Goal: Transaction & Acquisition: Purchase product/service

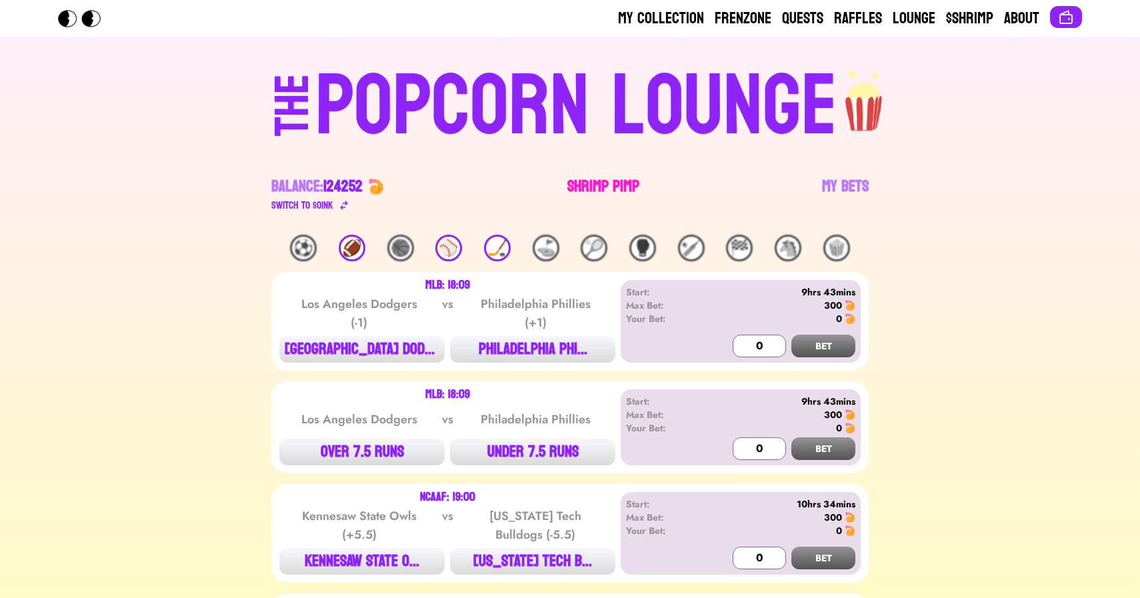
click at [603, 186] on link "Shrimp Pimp" at bounding box center [603, 194] width 72 height 37
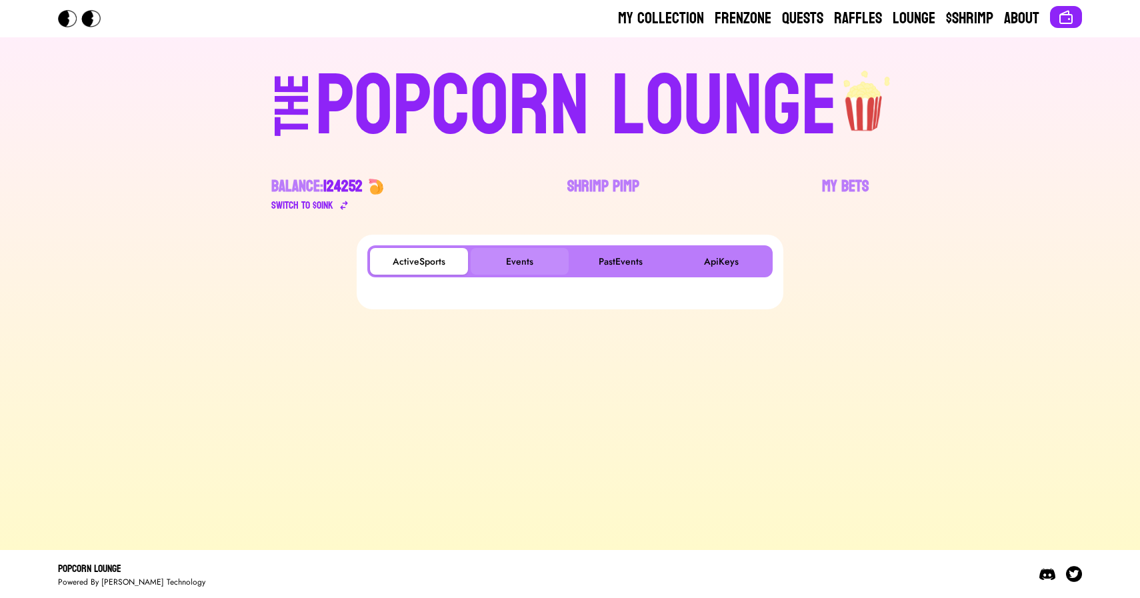
click at [527, 249] on button "Events" at bounding box center [520, 261] width 98 height 27
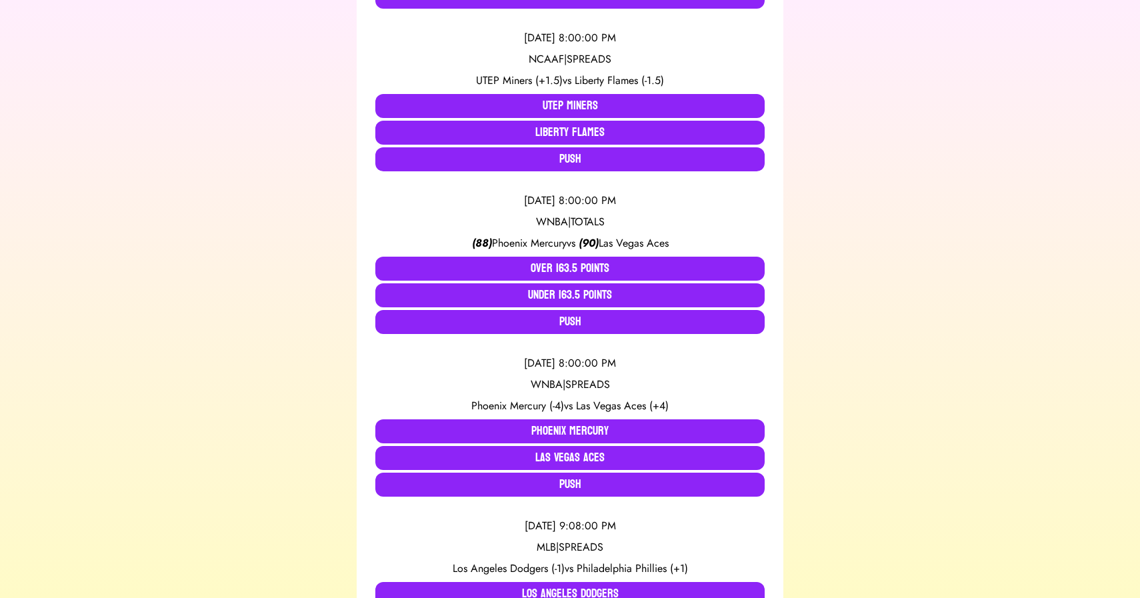
scroll to position [460, 0]
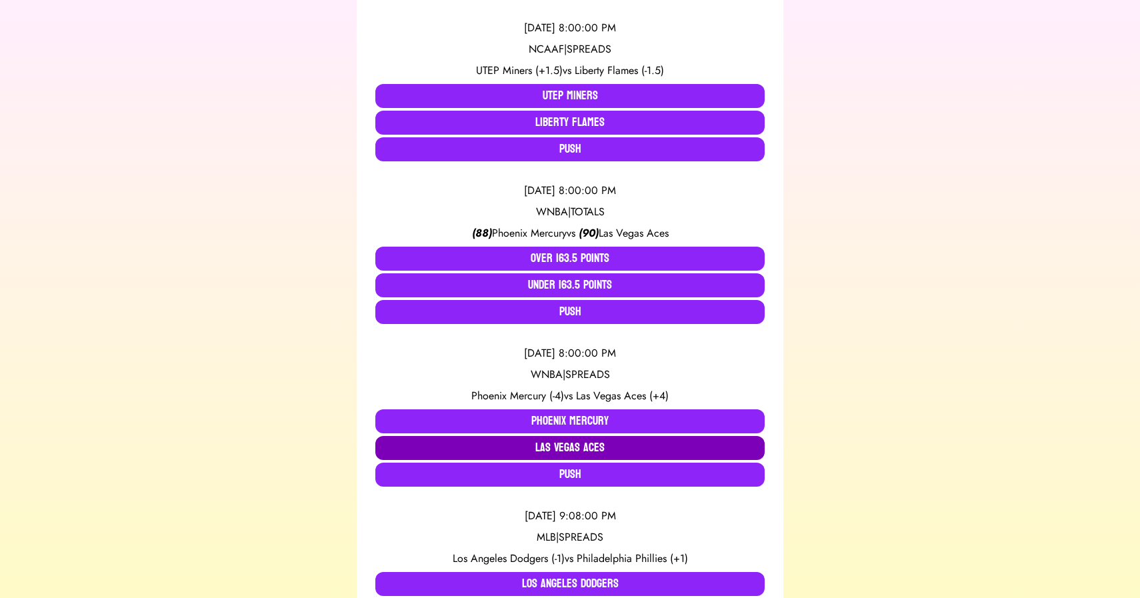
click at [543, 443] on button "Las Vegas Aces" at bounding box center [569, 448] width 389 height 24
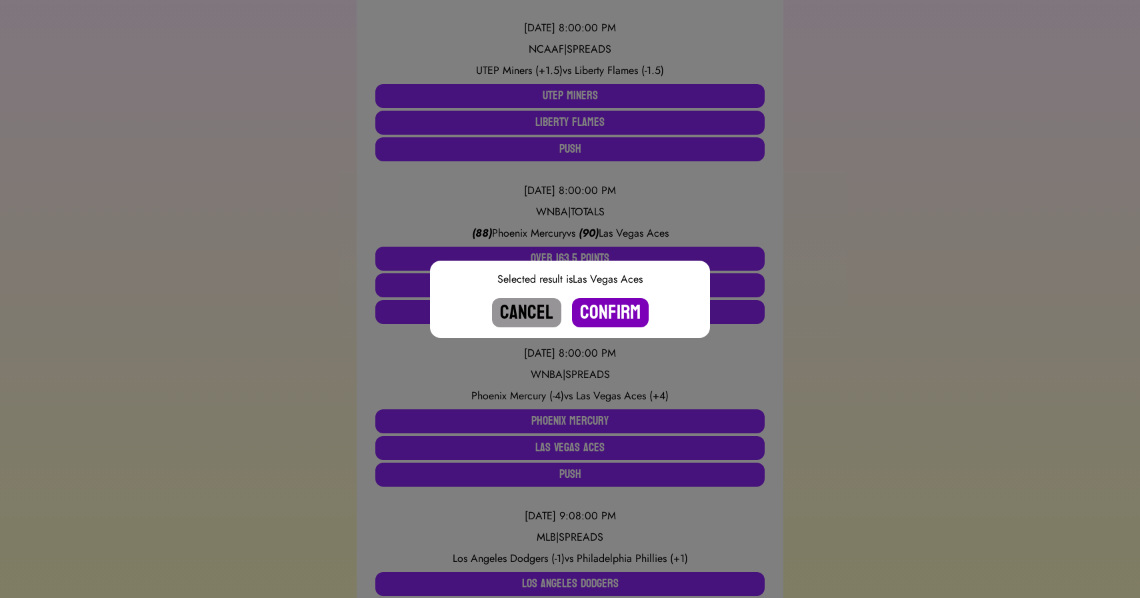
click at [609, 311] on button "Confirm" at bounding box center [610, 312] width 77 height 29
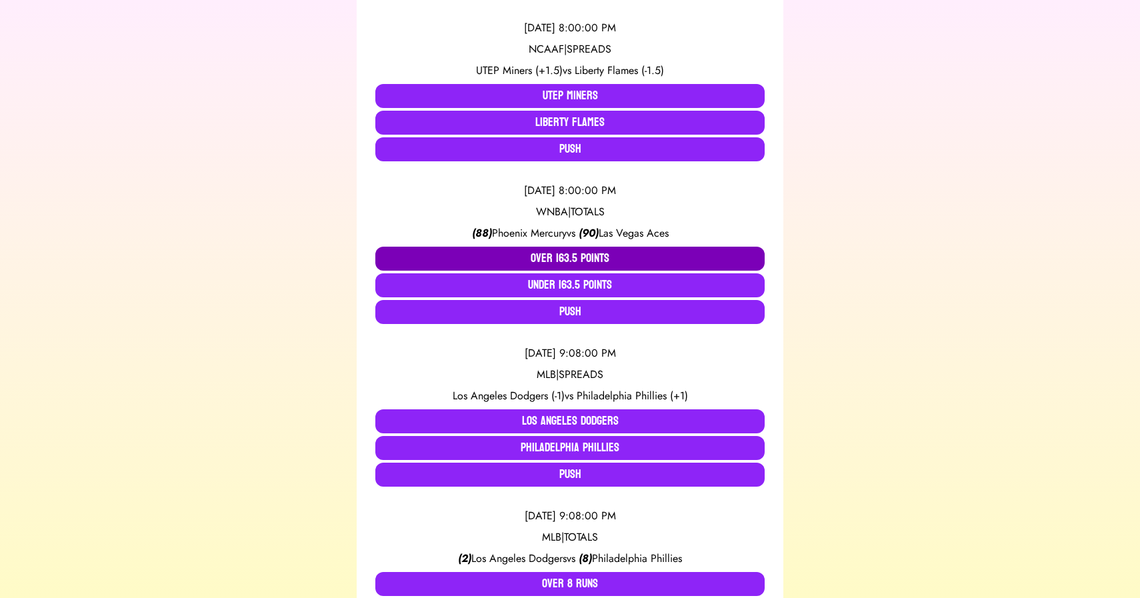
click at [537, 263] on button "Over 163.5 Points" at bounding box center [569, 259] width 389 height 24
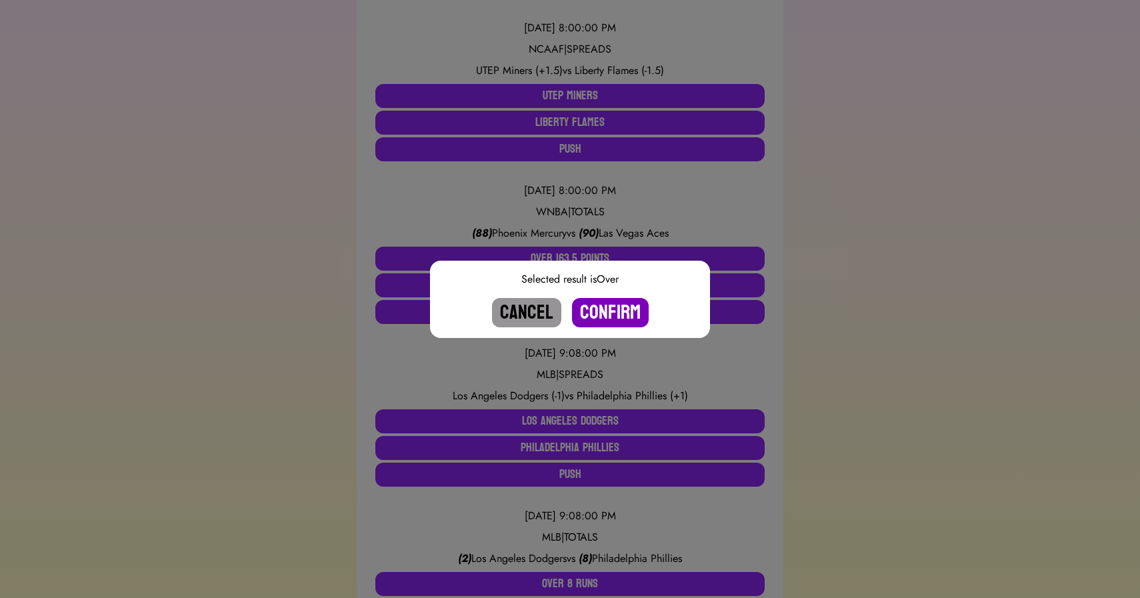
click at [610, 317] on button "Confirm" at bounding box center [610, 312] width 77 height 29
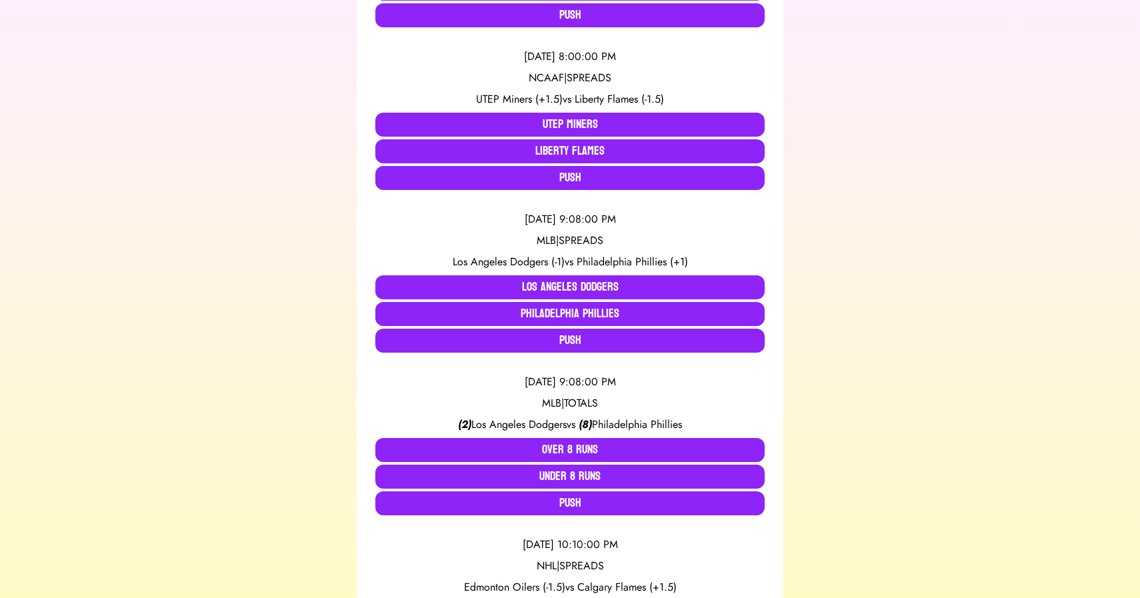
scroll to position [431, 0]
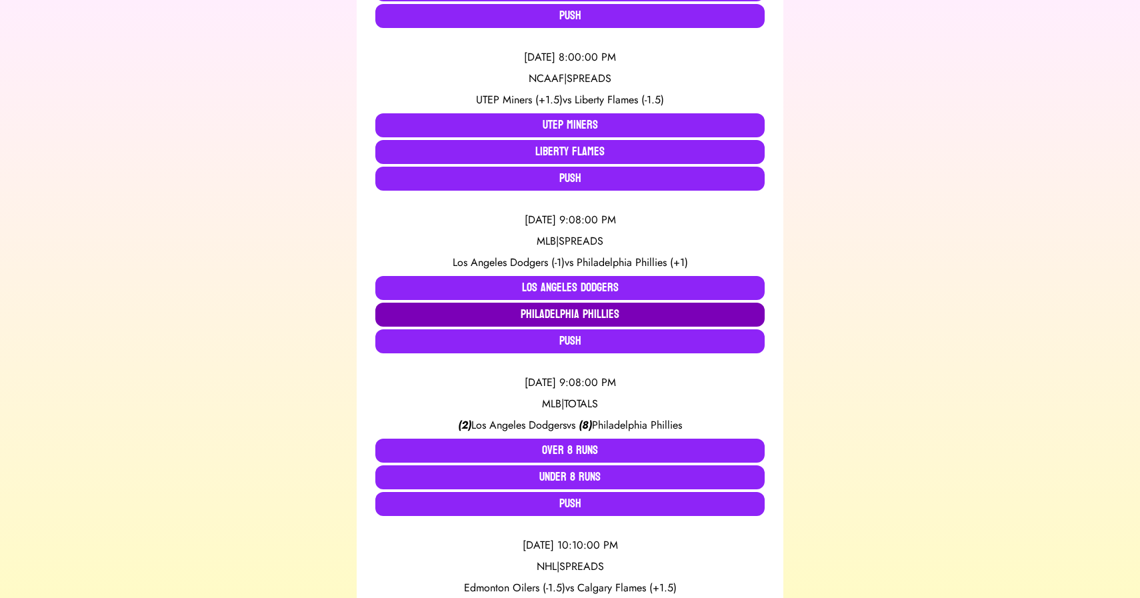
click at [545, 316] on button "Philadelphia Phillies" at bounding box center [569, 315] width 389 height 24
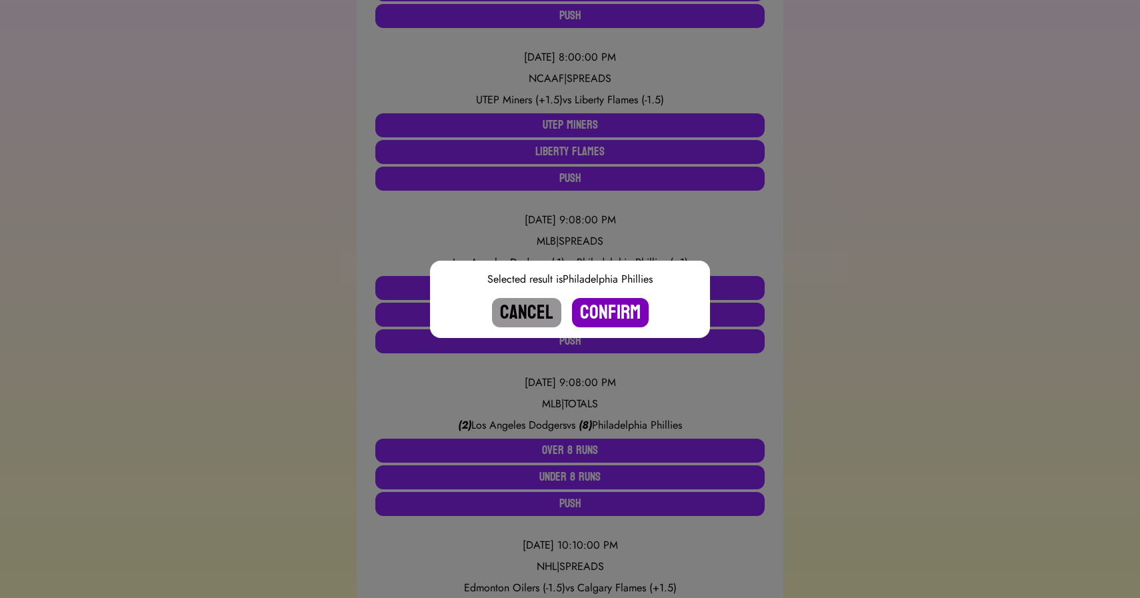
click at [609, 314] on button "Confirm" at bounding box center [610, 312] width 77 height 29
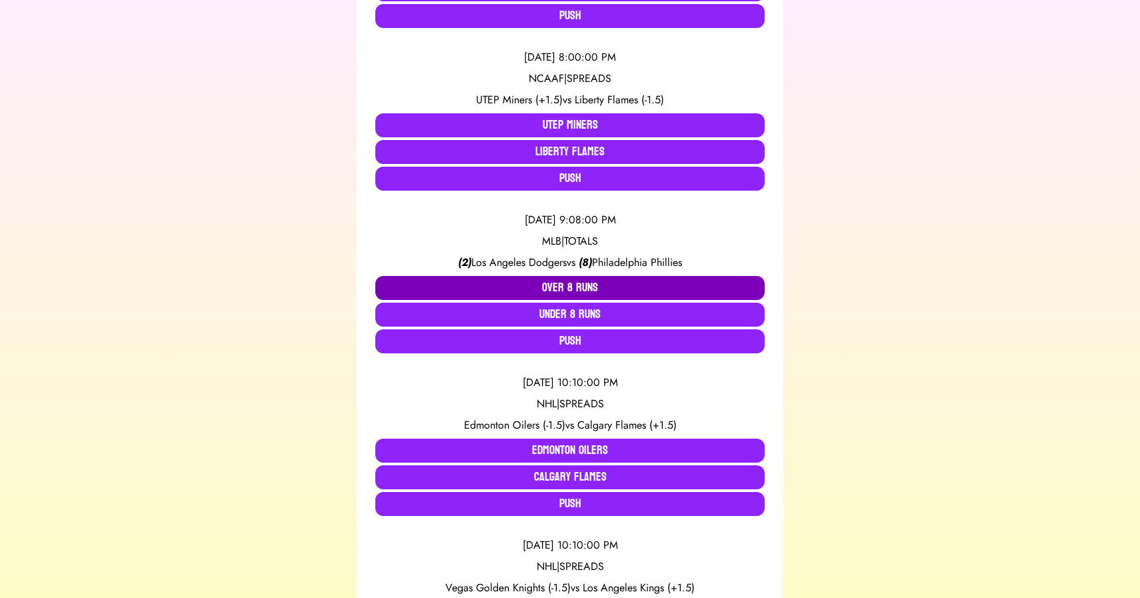
click at [566, 287] on button "Over 8 Runs" at bounding box center [569, 288] width 389 height 24
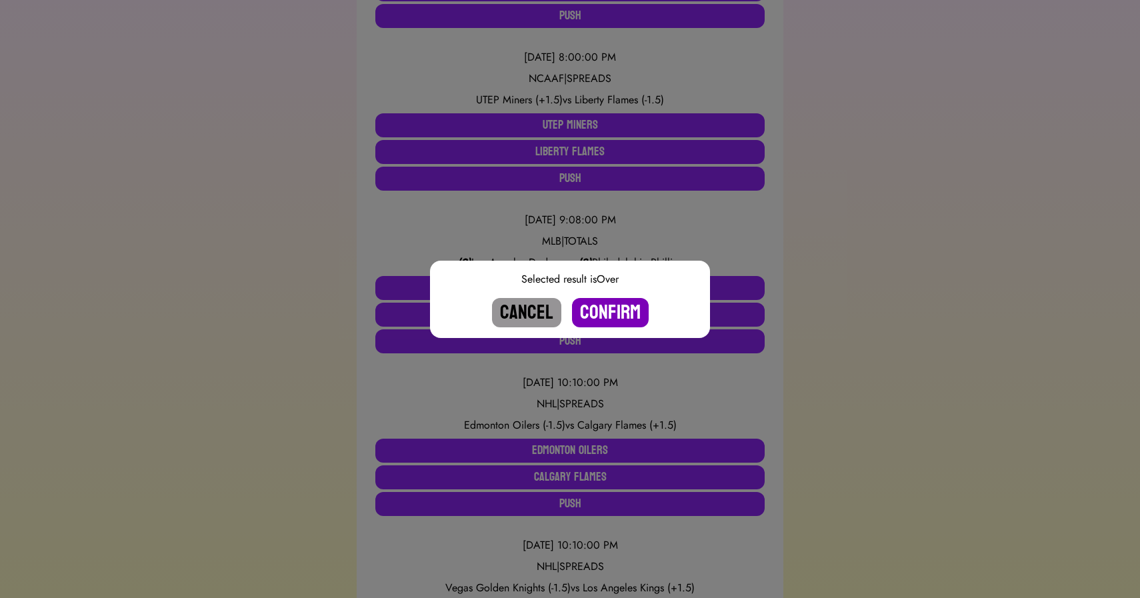
click at [607, 309] on button "Confirm" at bounding box center [610, 312] width 77 height 29
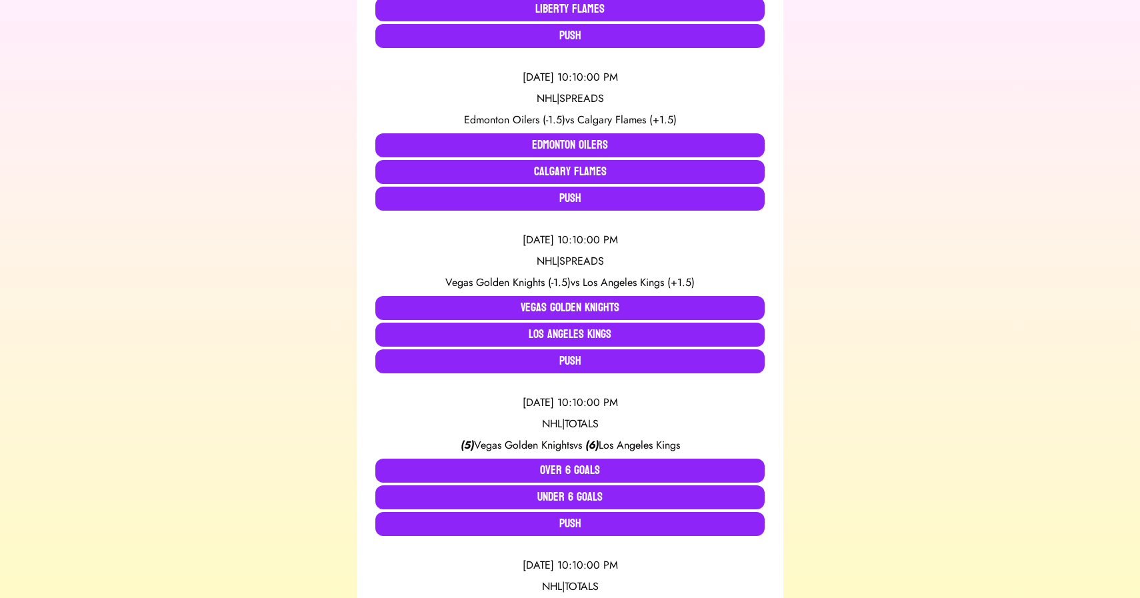
scroll to position [571, 0]
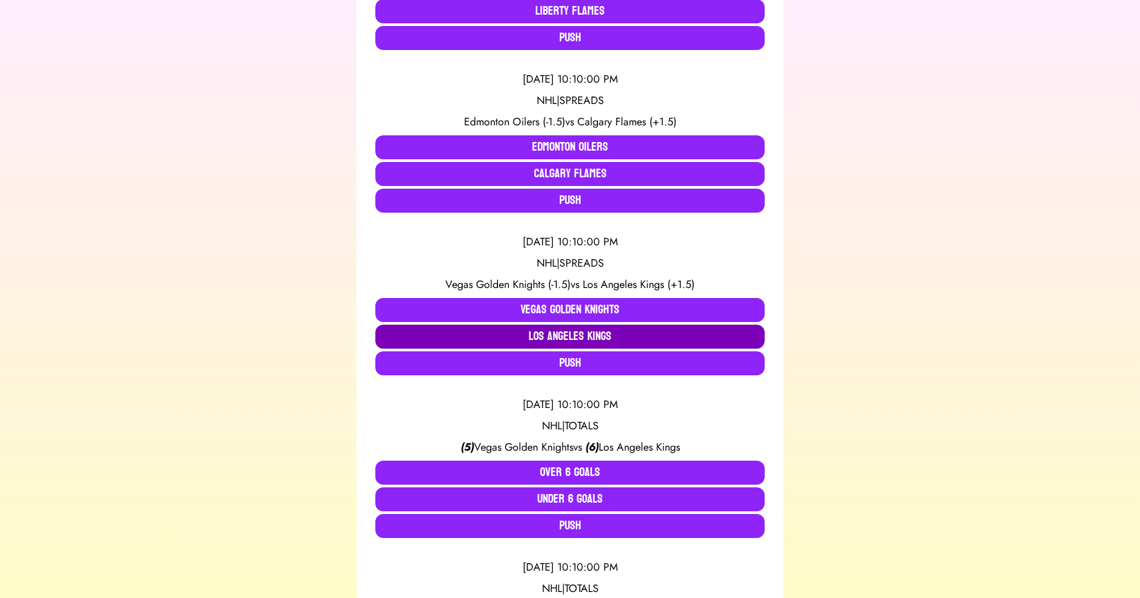
click at [531, 330] on button "Los Angeles Kings" at bounding box center [569, 337] width 389 height 24
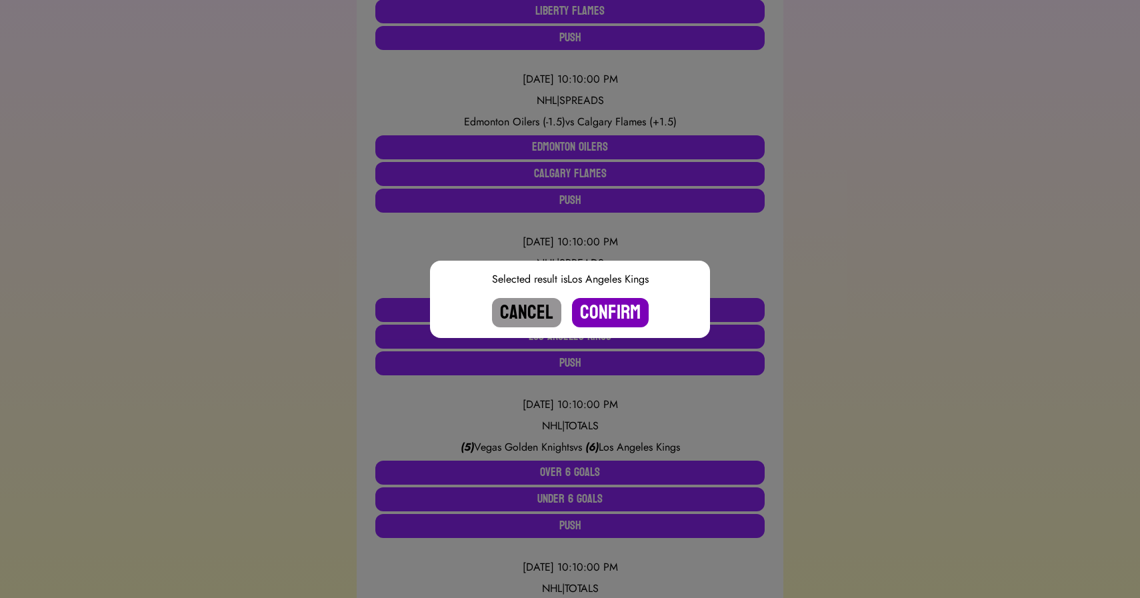
click at [613, 307] on button "Confirm" at bounding box center [610, 312] width 77 height 29
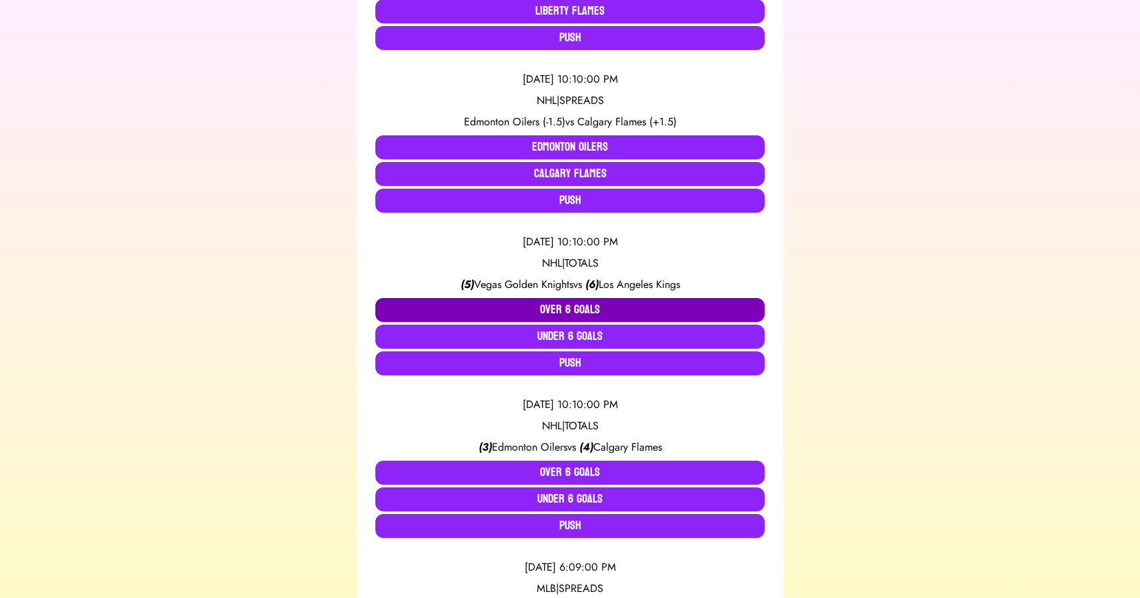
click at [555, 310] on button "Over 6 Goals" at bounding box center [569, 310] width 389 height 24
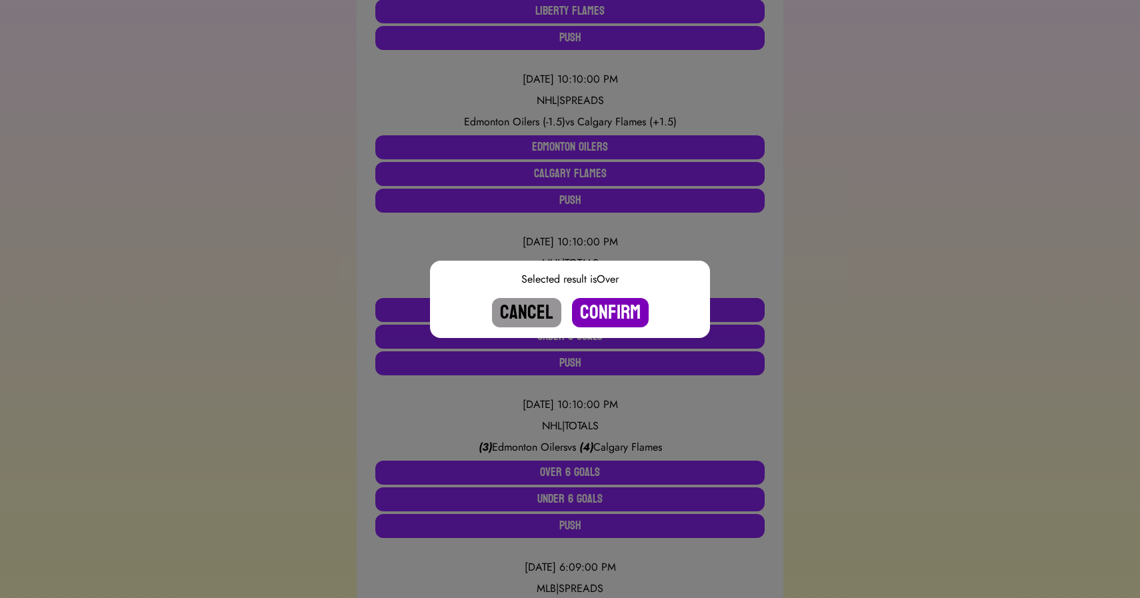
click at [607, 314] on button "Confirm" at bounding box center [610, 312] width 77 height 29
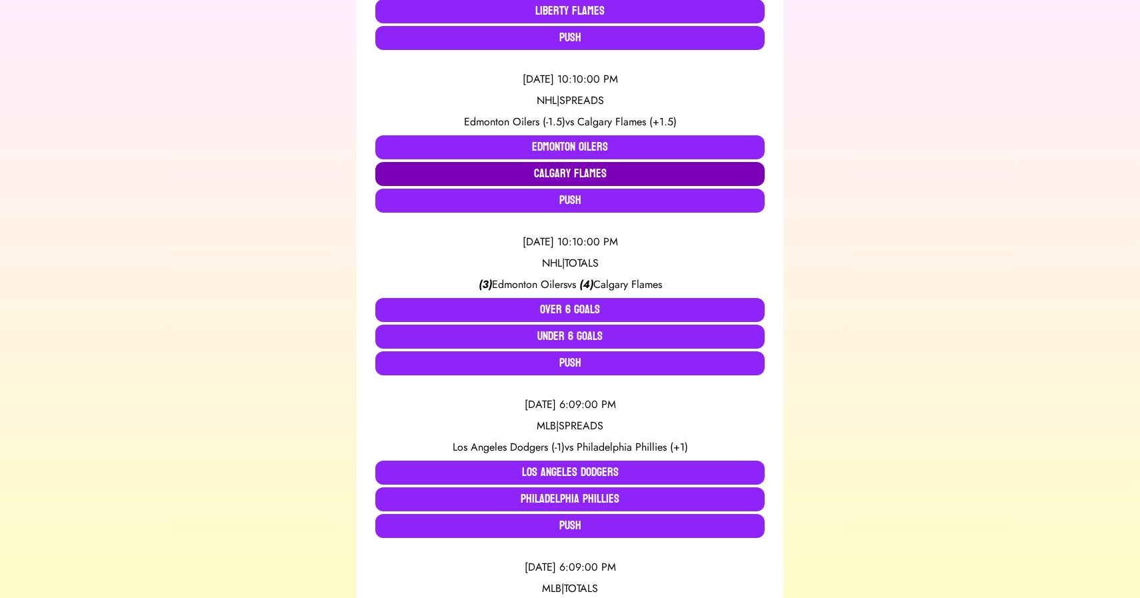
click at [589, 173] on button "Calgary Flames" at bounding box center [569, 174] width 389 height 24
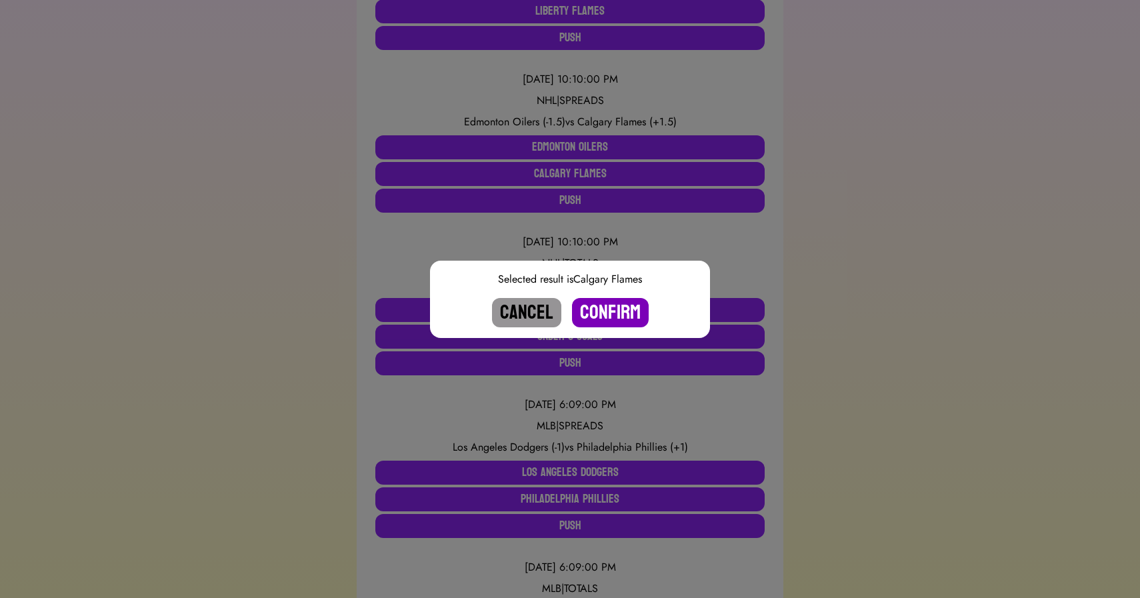
click at [611, 311] on button "Confirm" at bounding box center [610, 312] width 77 height 29
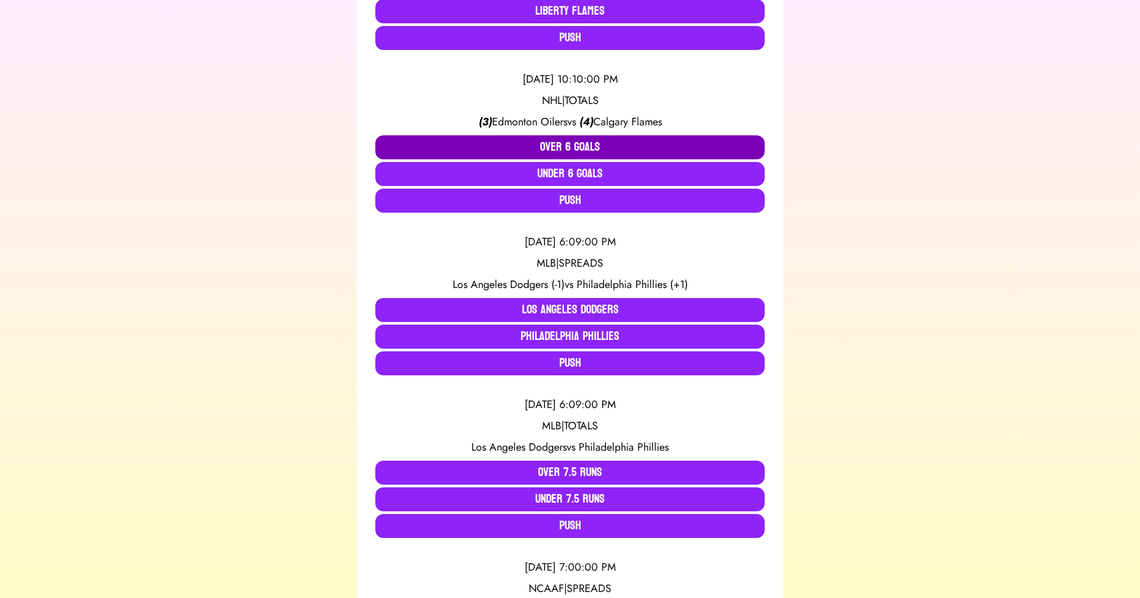
click at [569, 141] on button "Over 6 Goals" at bounding box center [569, 147] width 389 height 24
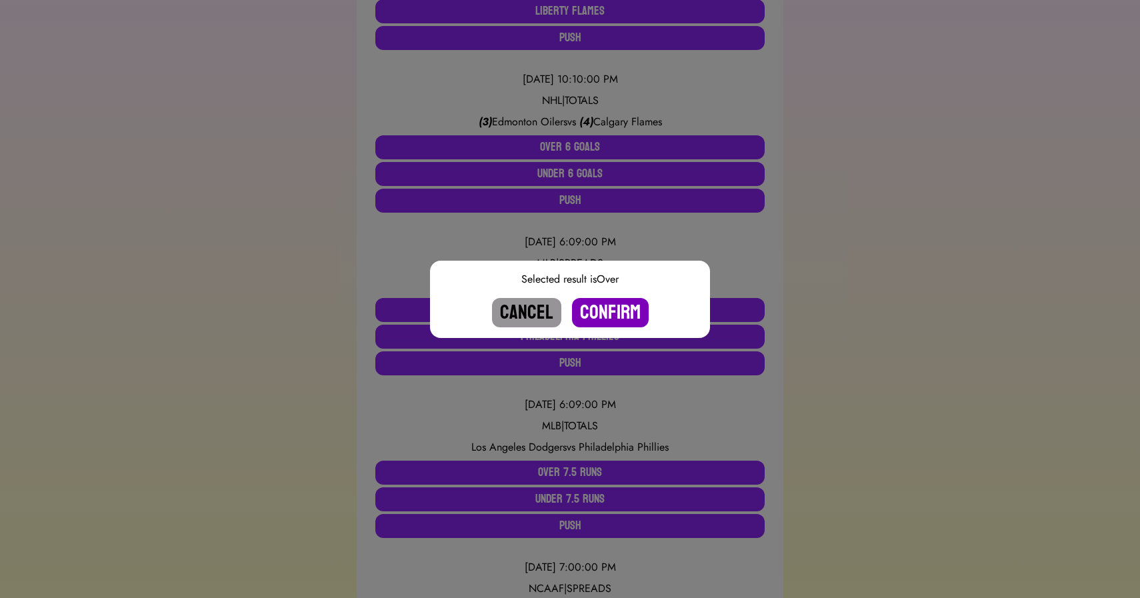
click at [604, 309] on button "Confirm" at bounding box center [610, 312] width 77 height 29
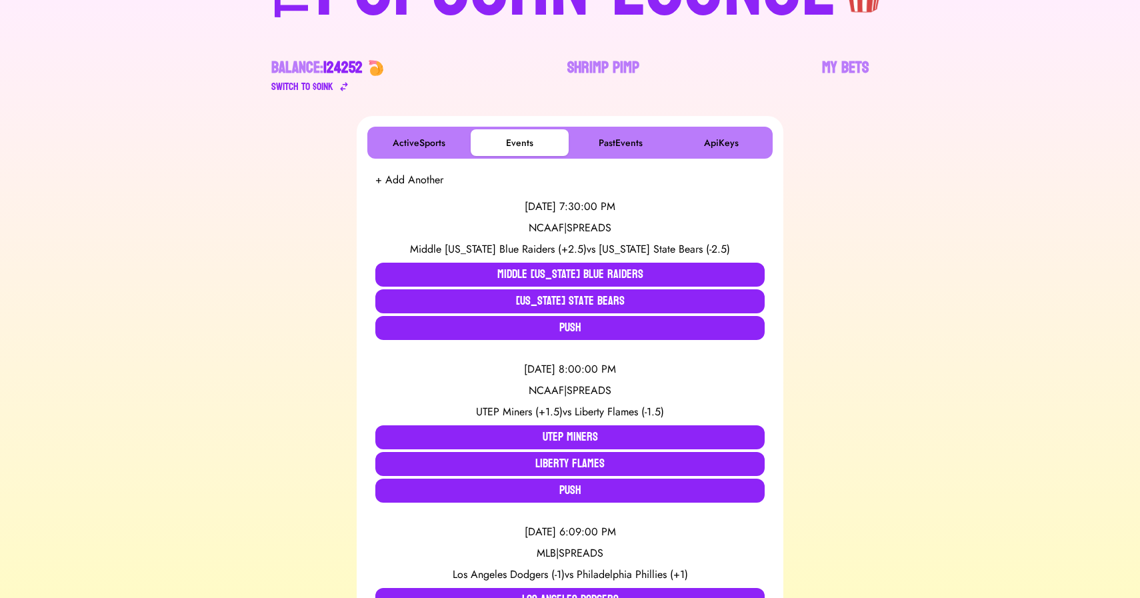
scroll to position [117, 0]
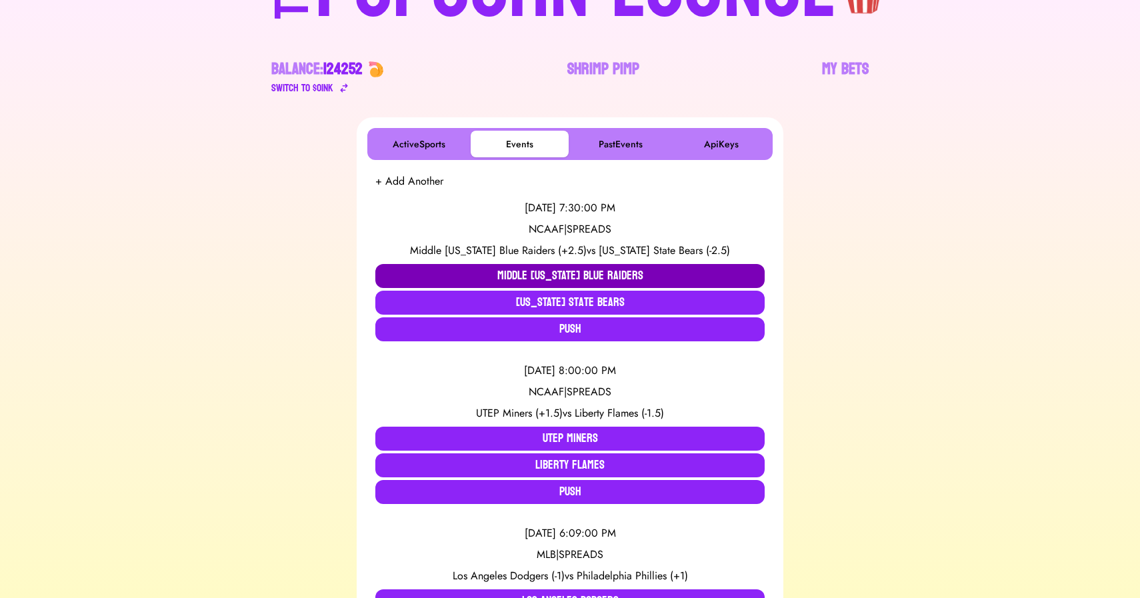
click at [512, 276] on button "Middle [US_STATE] Blue Raiders" at bounding box center [569, 276] width 389 height 24
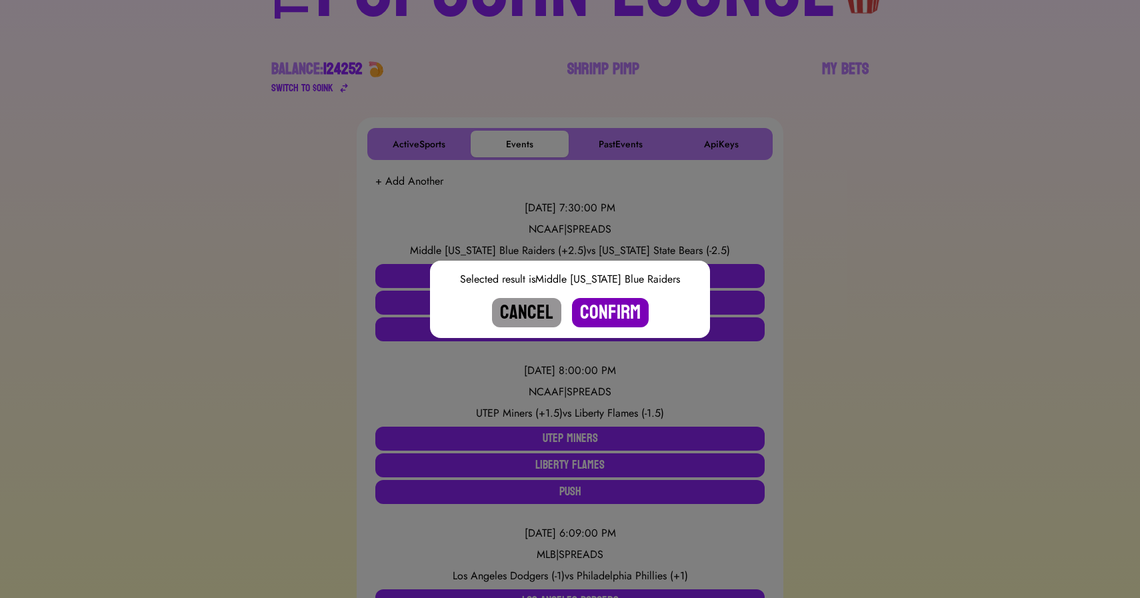
click at [621, 305] on button "Confirm" at bounding box center [610, 312] width 77 height 29
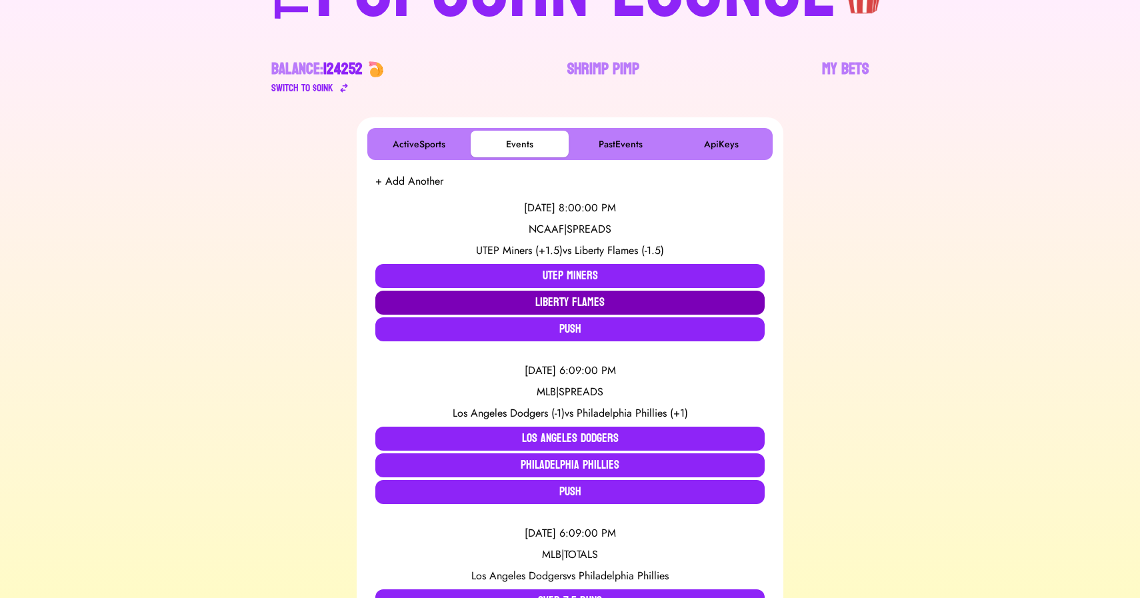
click at [520, 301] on button "Liberty Flames" at bounding box center [569, 303] width 389 height 24
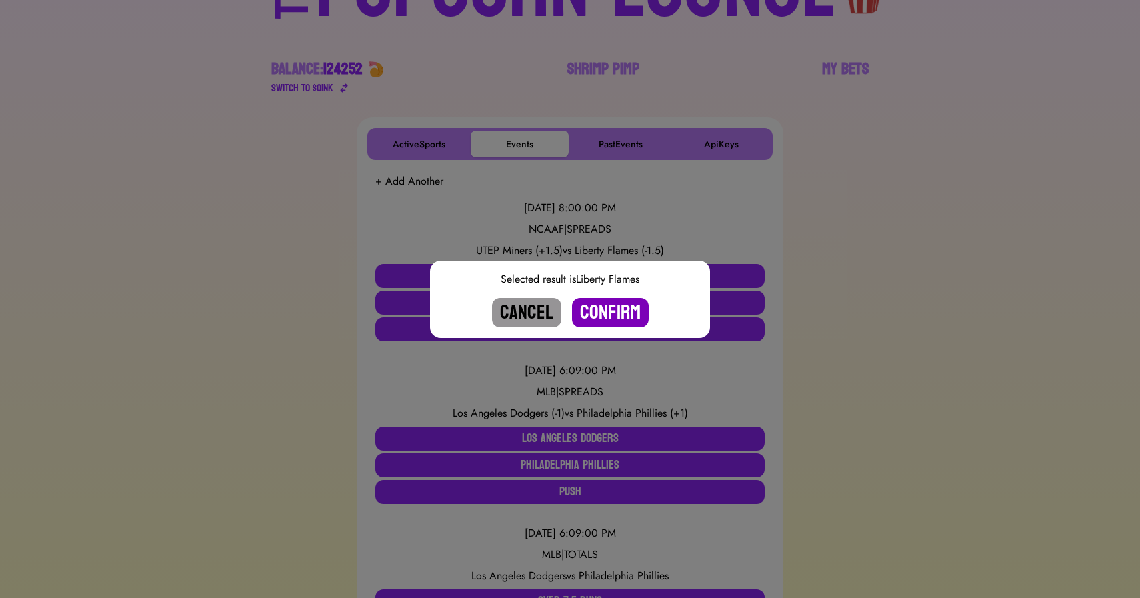
click at [623, 310] on button "Confirm" at bounding box center [610, 312] width 77 height 29
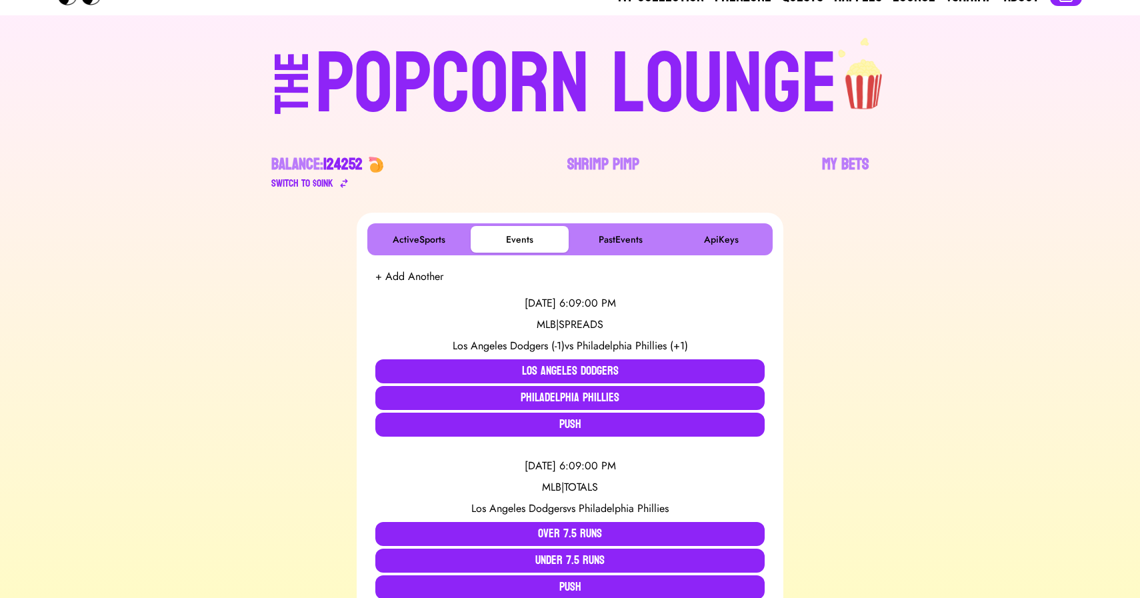
scroll to position [0, 0]
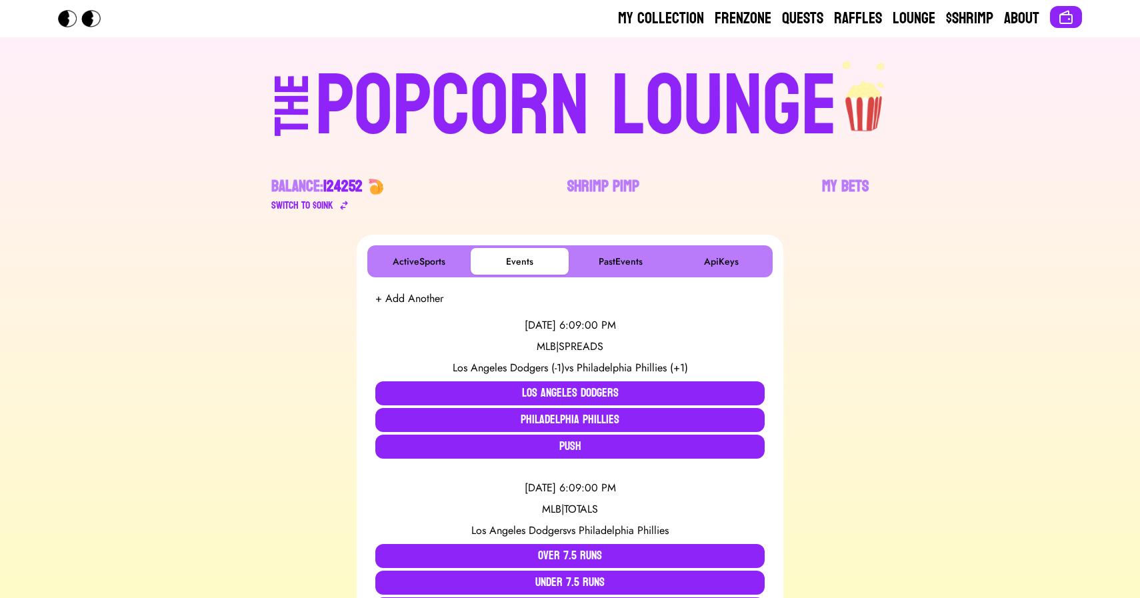
click at [608, 107] on div "POPCORN LOUNGE" at bounding box center [576, 106] width 522 height 85
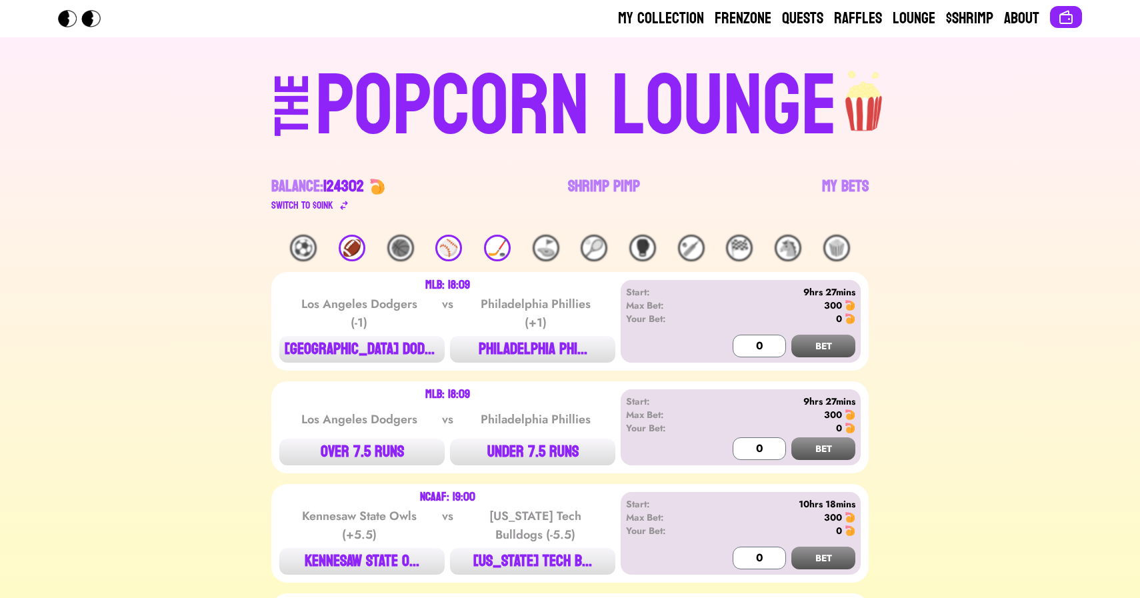
click at [447, 241] on div "⚾️" at bounding box center [448, 248] width 27 height 27
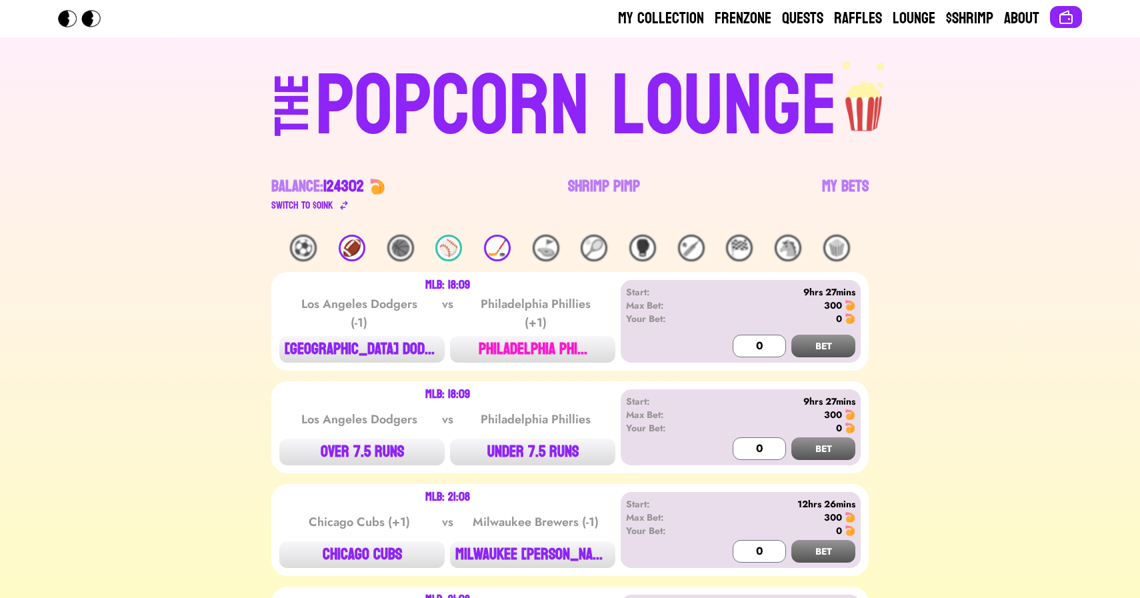
click at [540, 349] on button "PHILADELPHIA PHI..." at bounding box center [532, 349] width 165 height 27
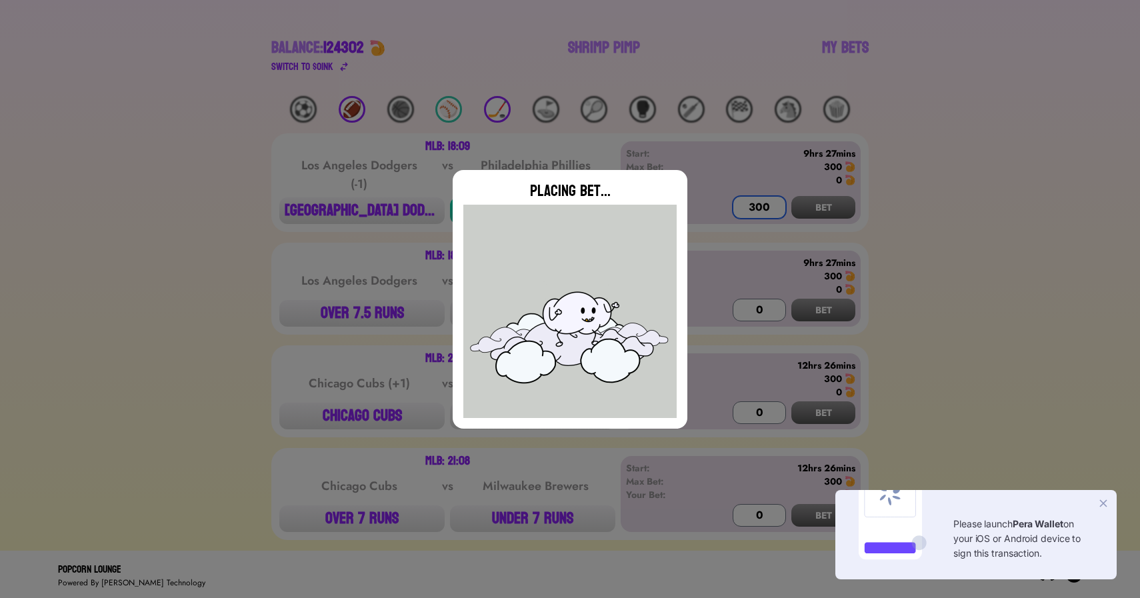
scroll to position [139, 0]
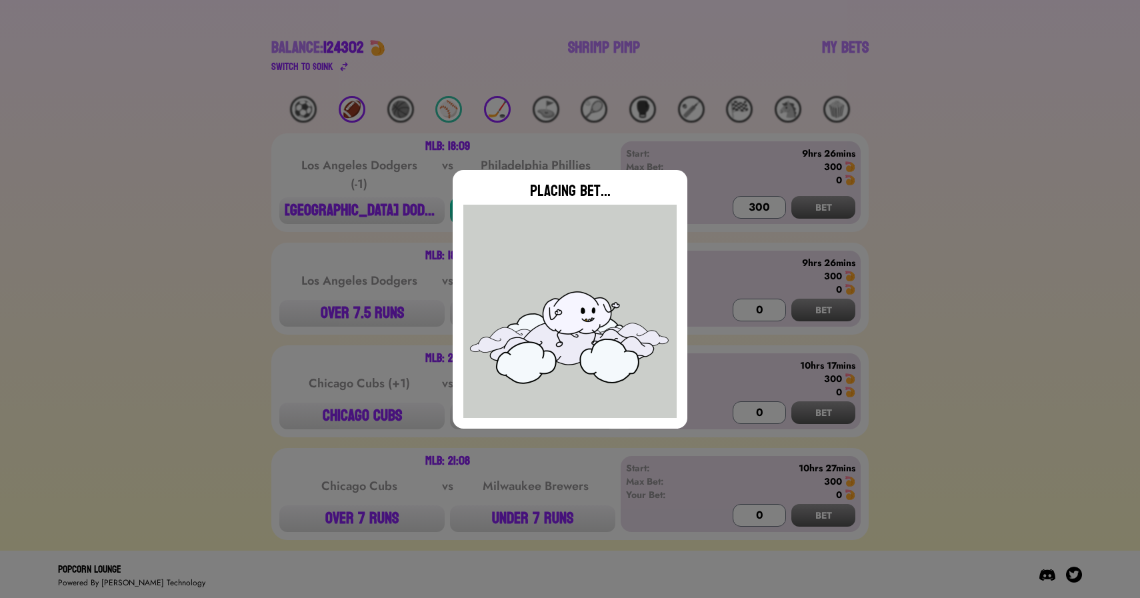
type input "0"
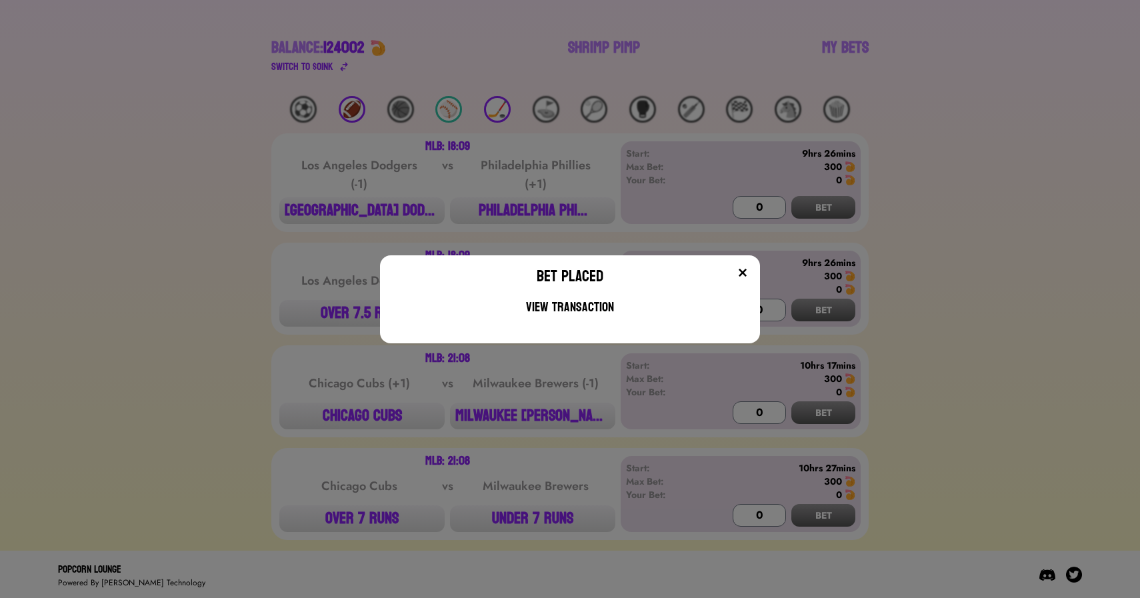
click at [357, 416] on div "Bet Placed View Transaction" at bounding box center [570, 299] width 1140 height 598
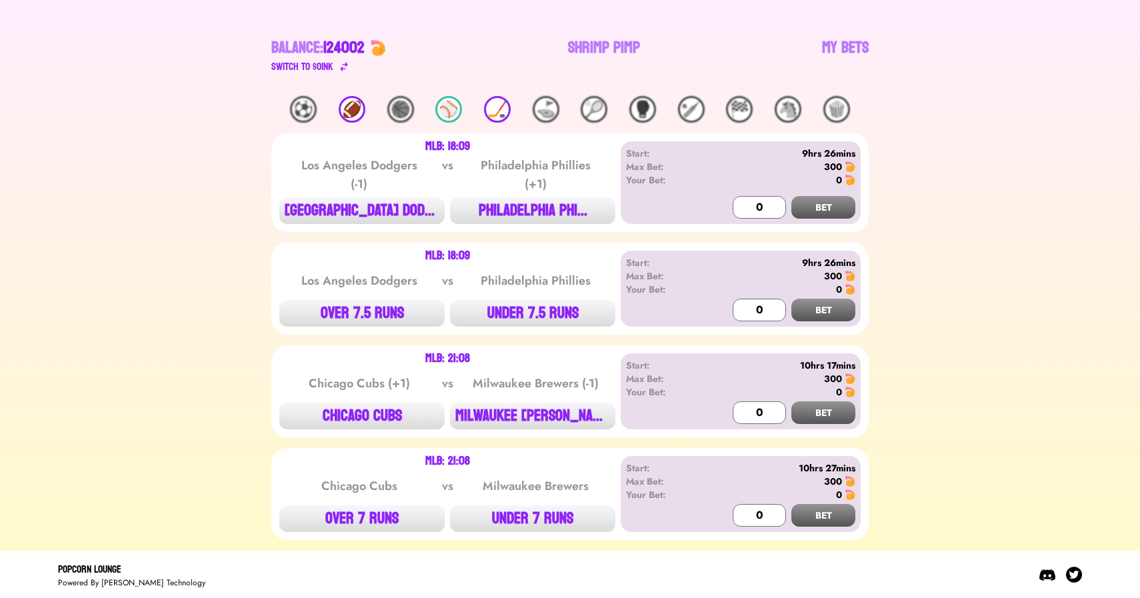
click at [357, 416] on button "CHICAGO CUBS" at bounding box center [361, 416] width 165 height 27
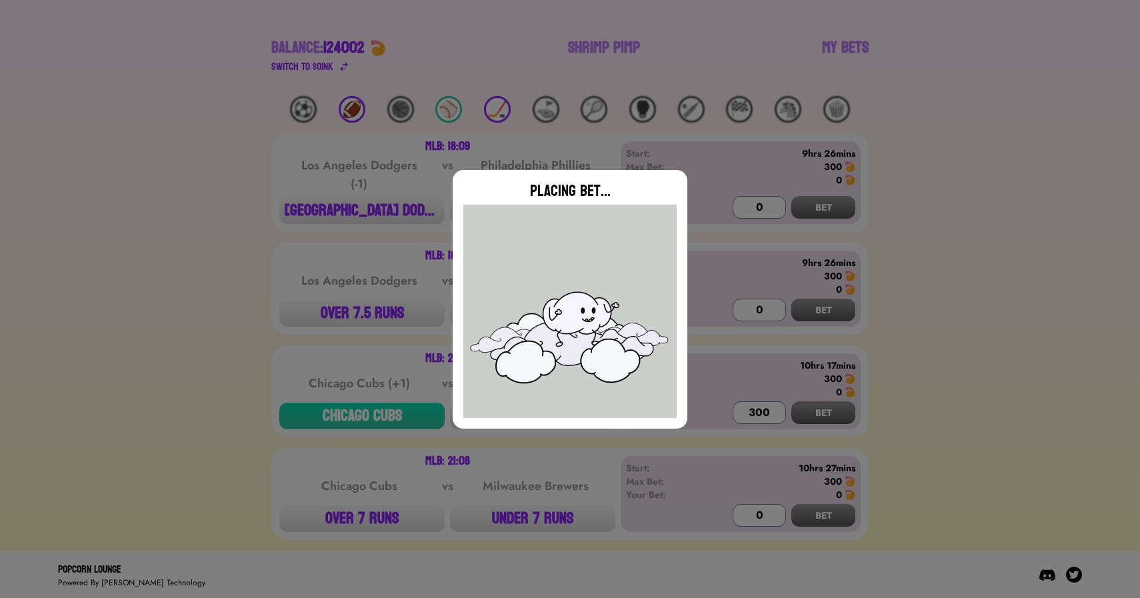
type input "0"
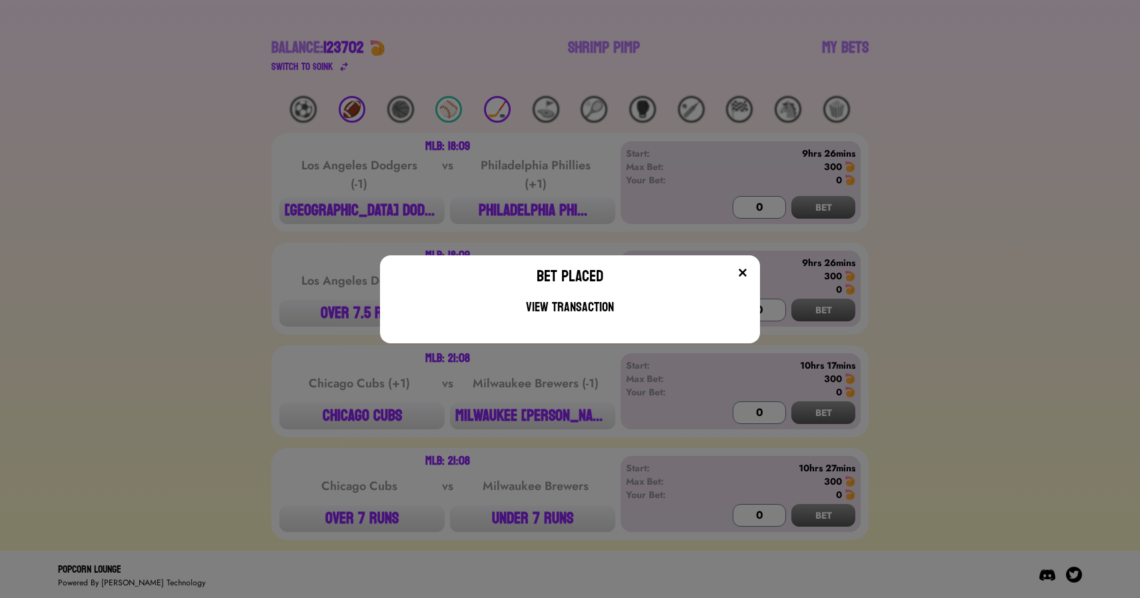
click at [256, 235] on div "Bet Placed View Transaction" at bounding box center [570, 299] width 1140 height 598
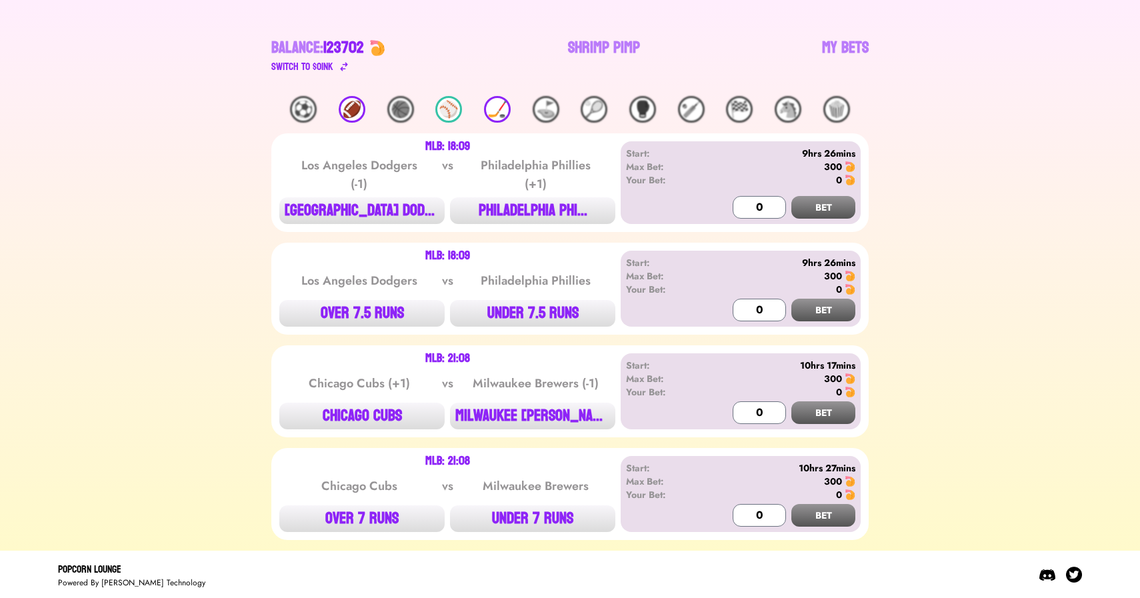
click at [500, 104] on div "🏒" at bounding box center [497, 109] width 27 height 27
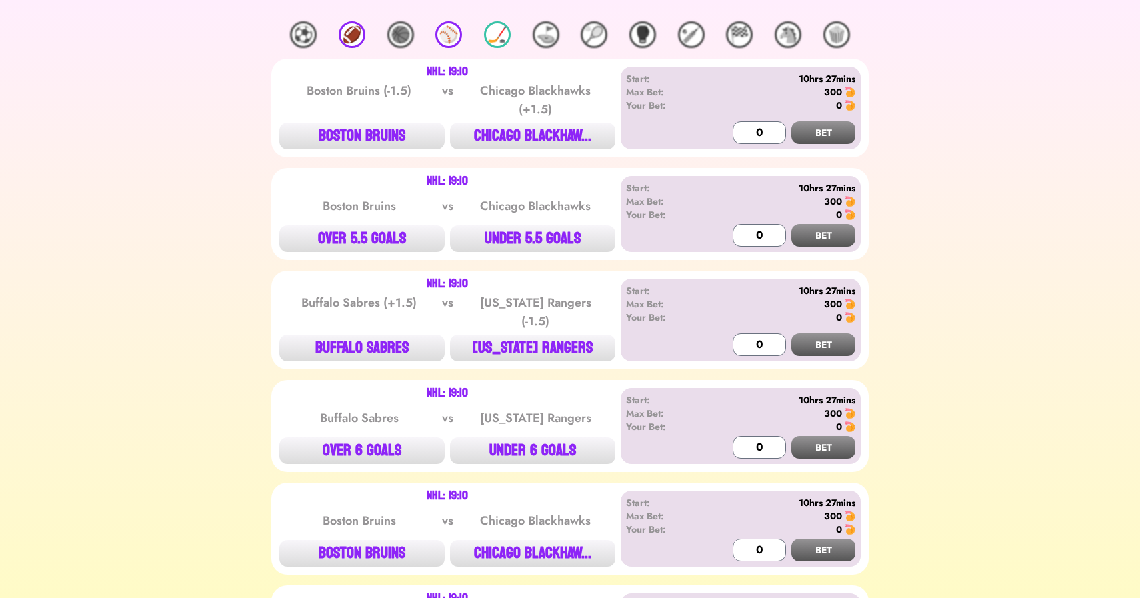
scroll to position [216, 0]
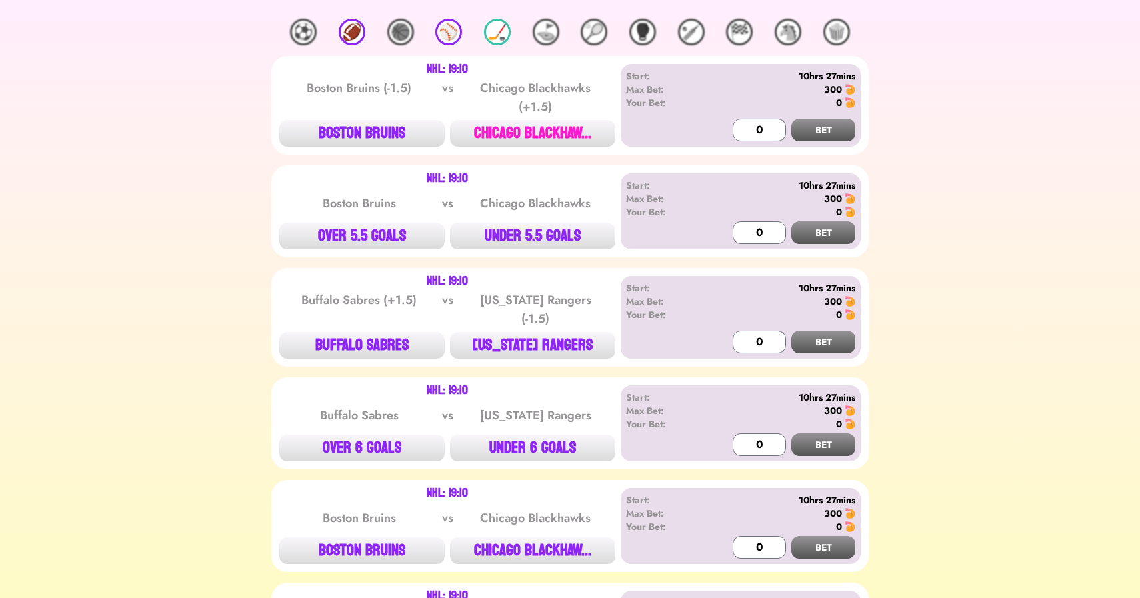
click at [573, 124] on button "CHICAGO BLACKHAW..." at bounding box center [532, 133] width 165 height 27
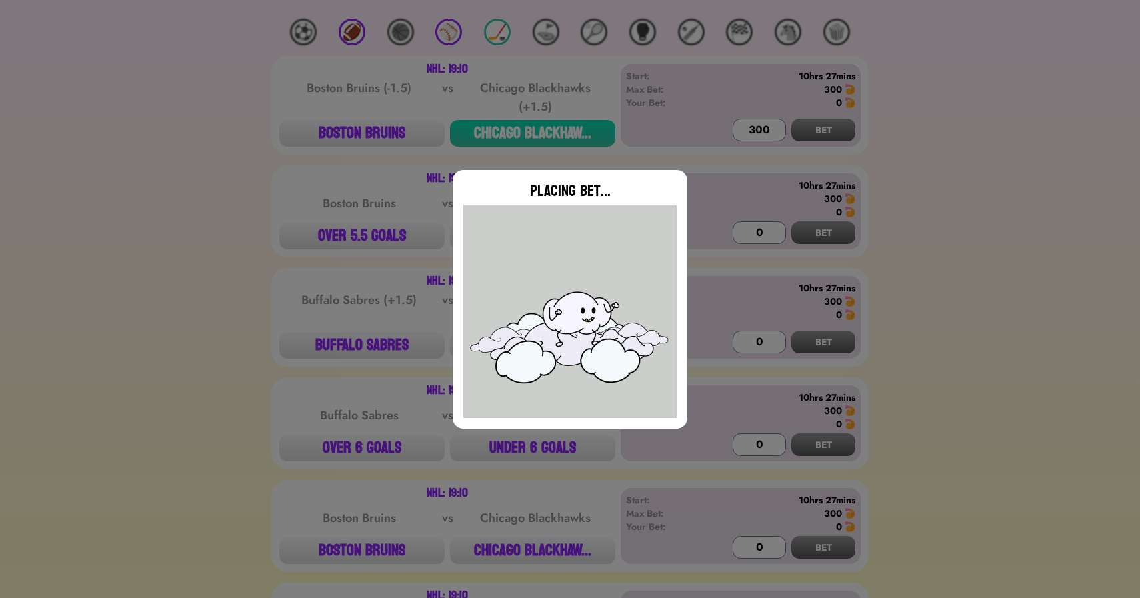
type input "0"
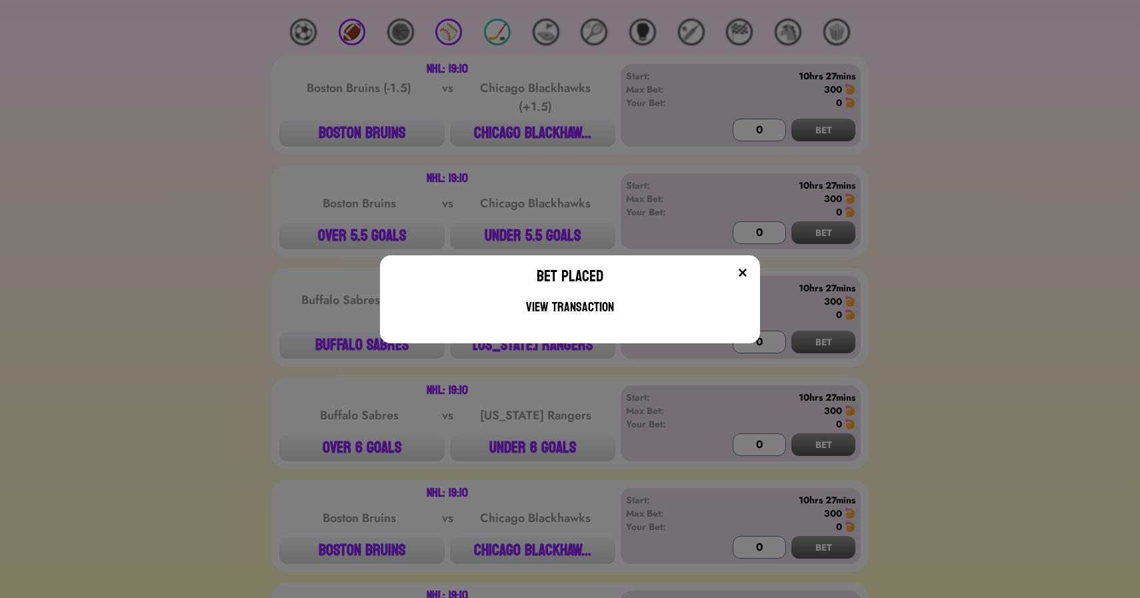
click at [380, 345] on div "Bet Placed View Transaction" at bounding box center [570, 299] width 1140 height 598
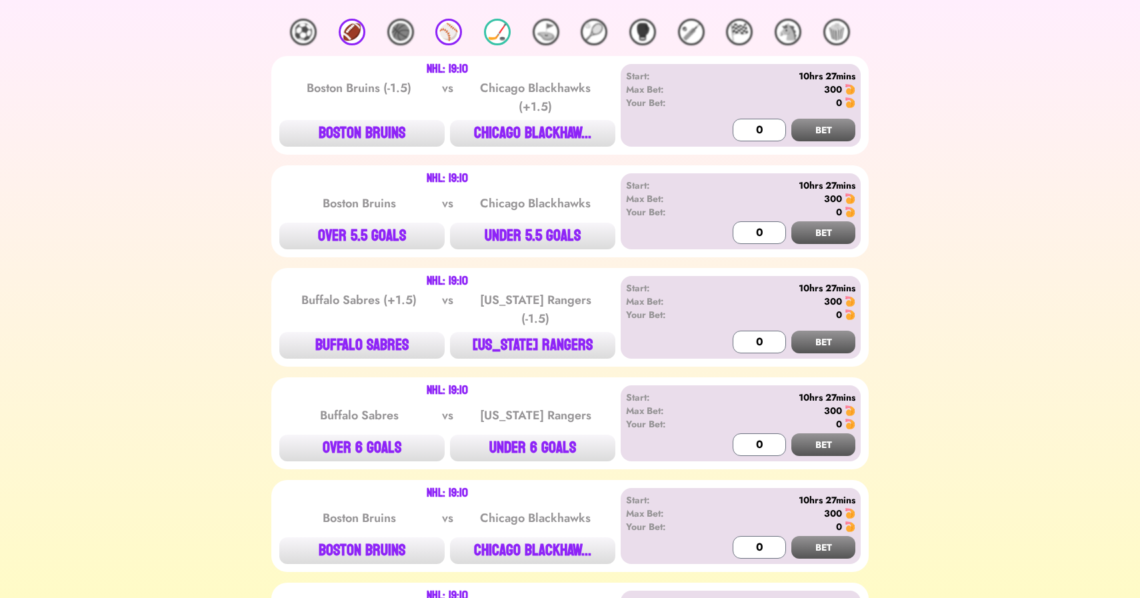
click at [380, 345] on button "BUFFALO SABRES" at bounding box center [361, 345] width 165 height 27
type input "300"
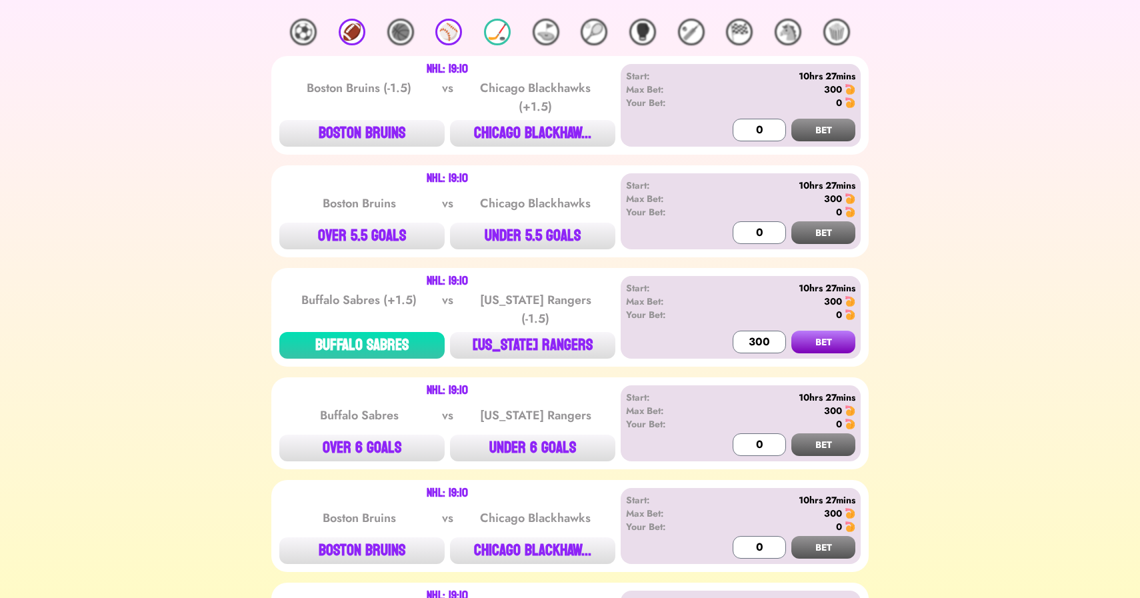
click at [792, 331] on button "BET" at bounding box center [824, 342] width 64 height 23
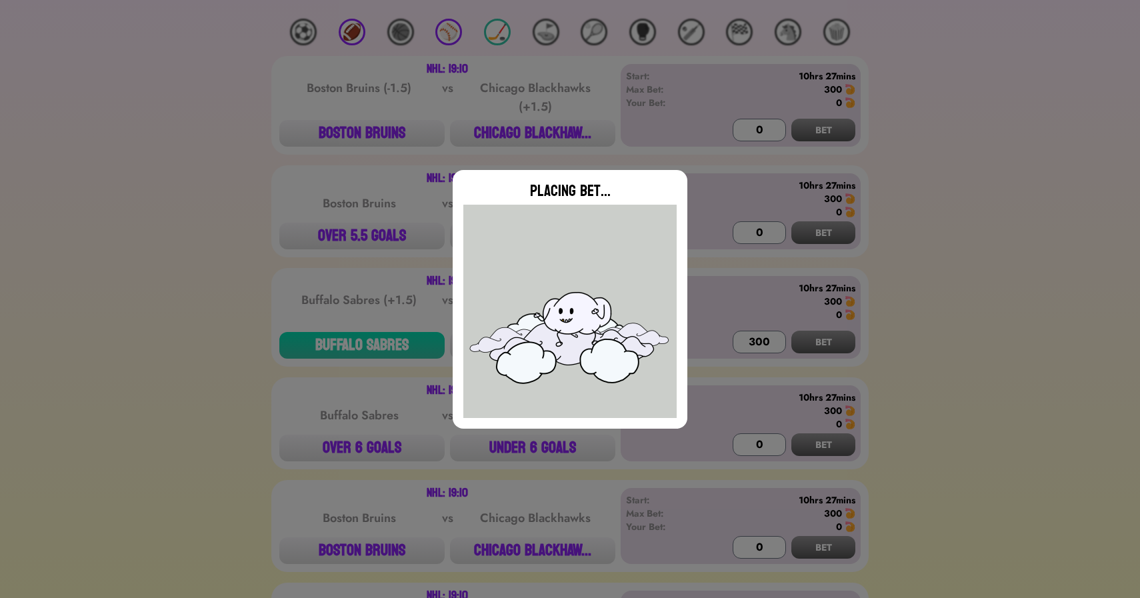
type input "0"
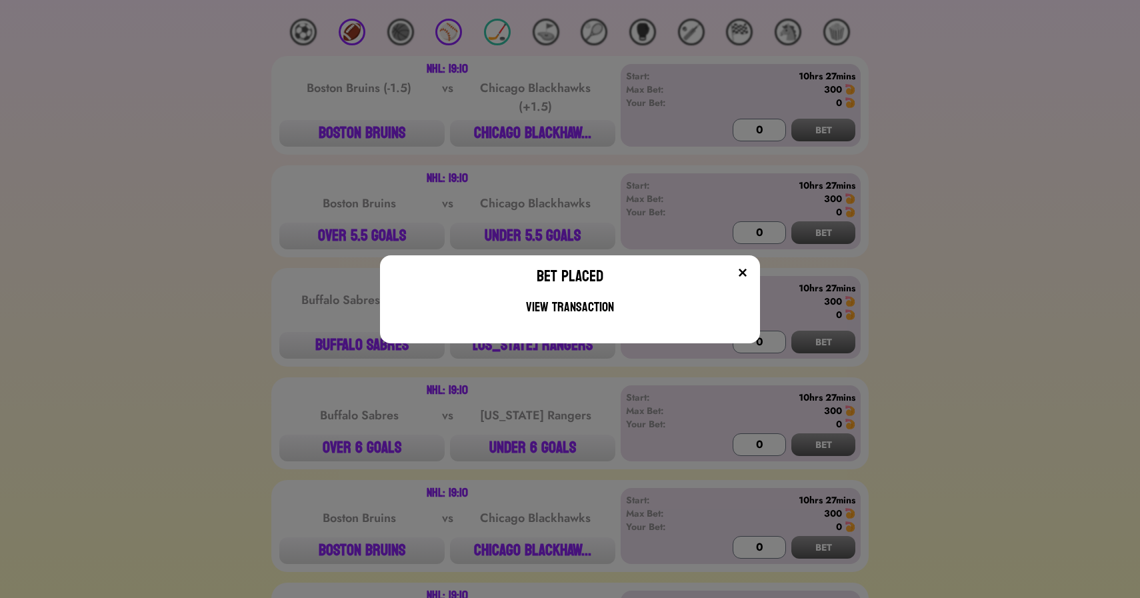
click at [283, 299] on div "Bet Placed View Transaction" at bounding box center [570, 299] width 1140 height 598
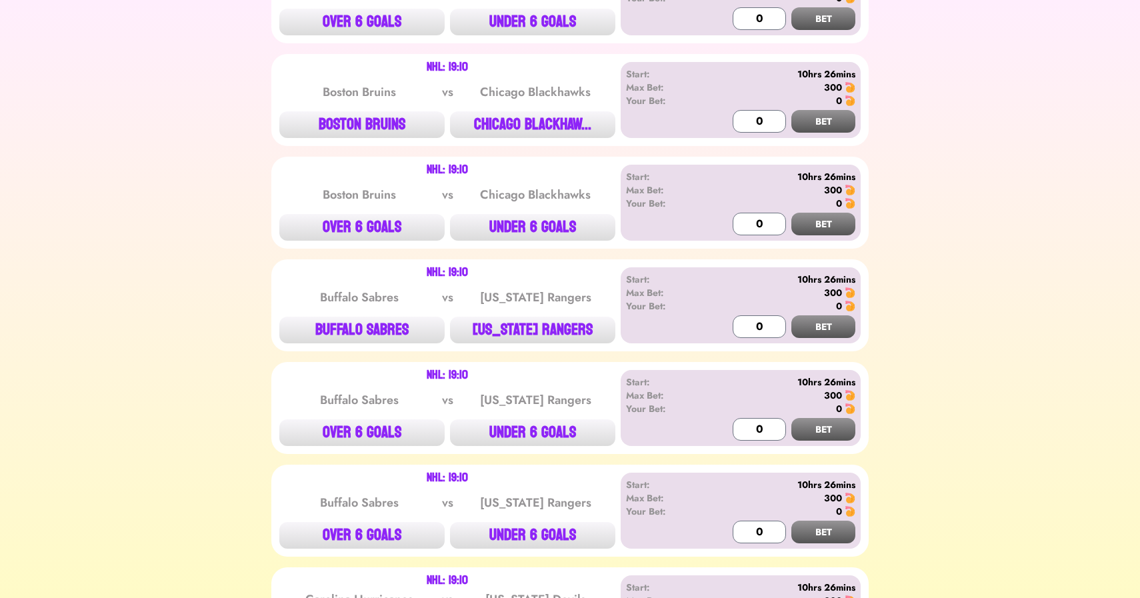
scroll to position [650, 0]
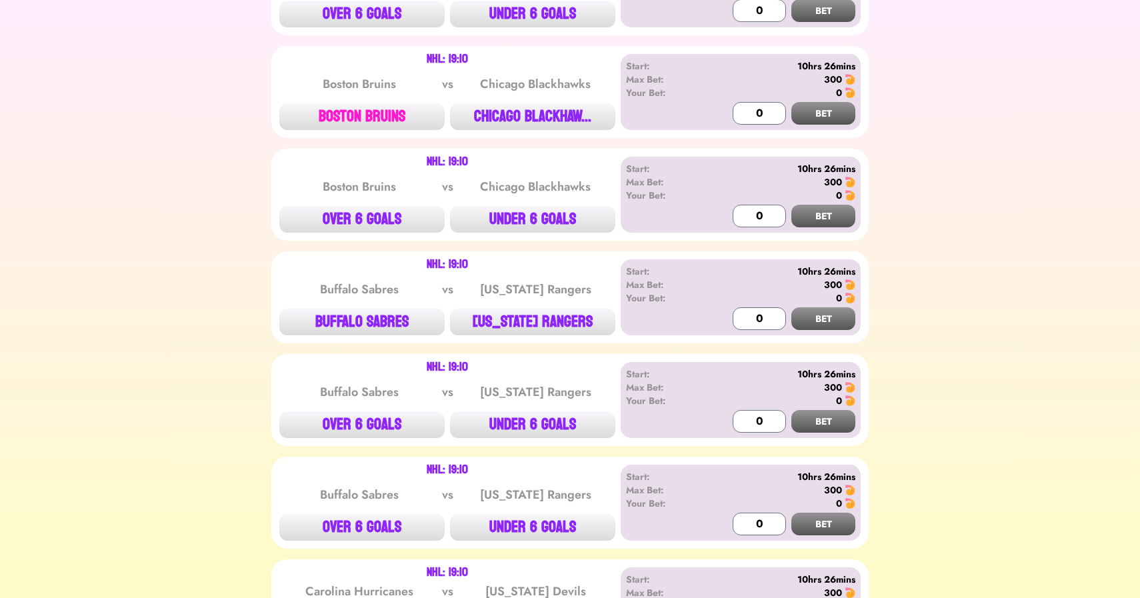
click at [370, 107] on button "BOSTON BRUINS" at bounding box center [361, 116] width 165 height 27
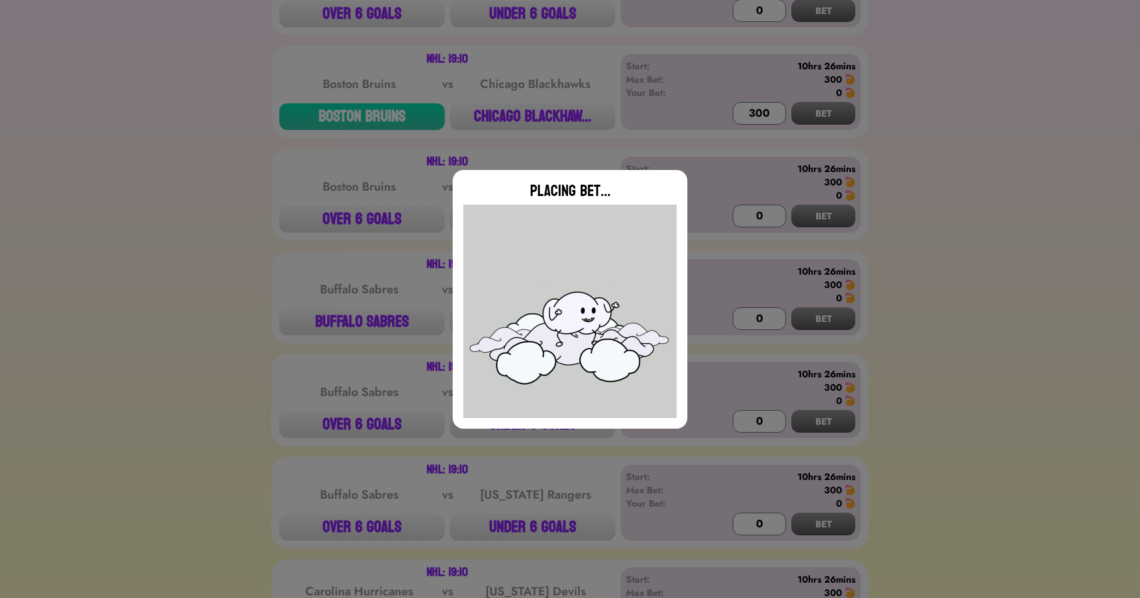
type input "0"
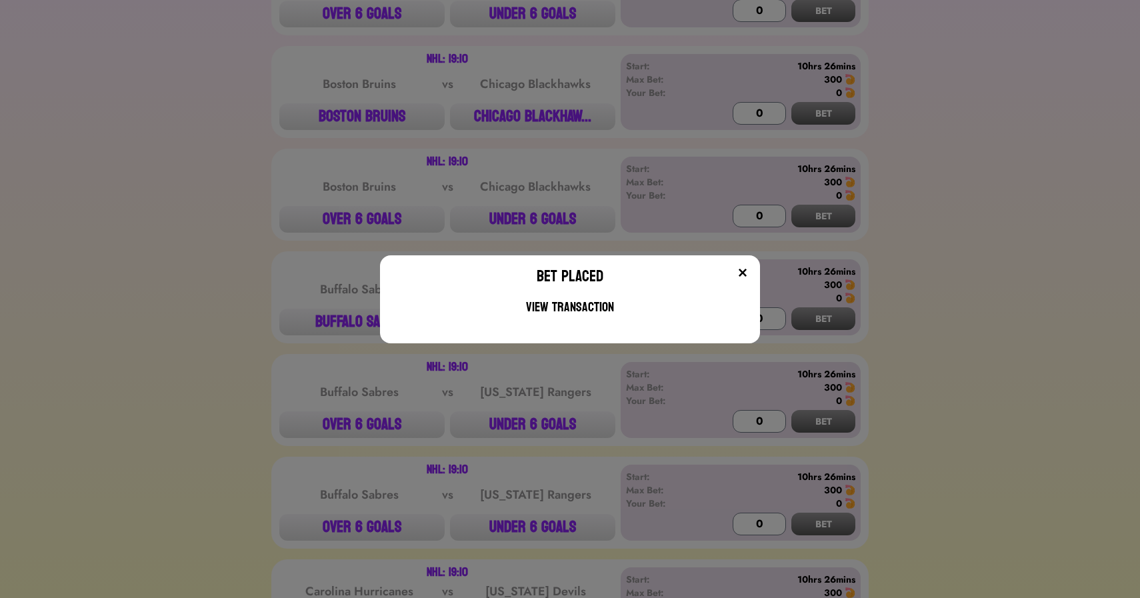
click at [248, 135] on div "Bet Placed View Transaction" at bounding box center [570, 299] width 1140 height 598
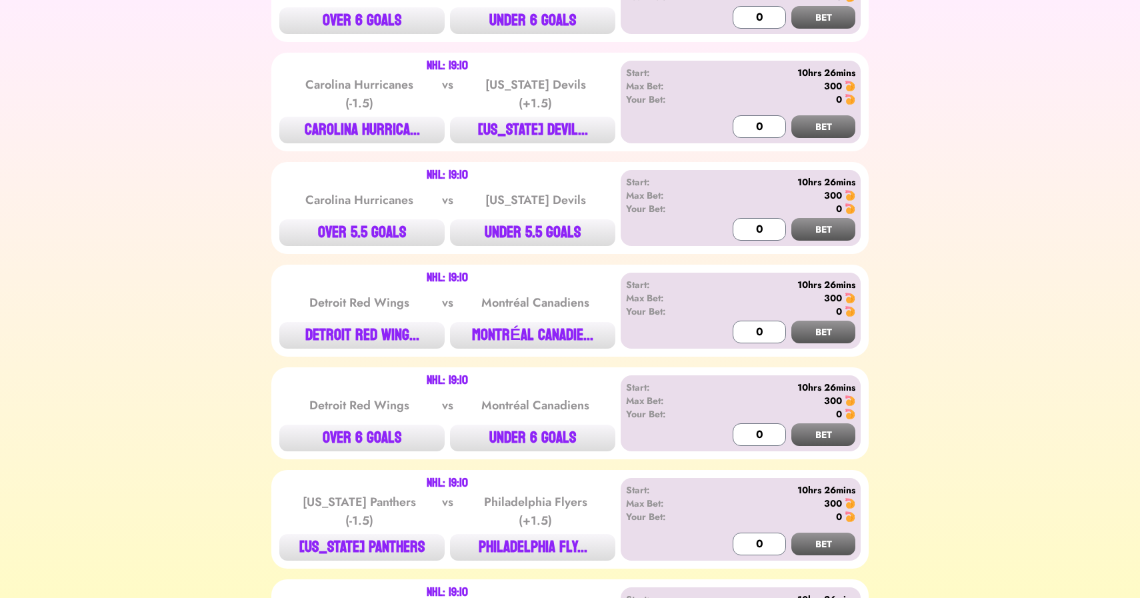
scroll to position [1169, 0]
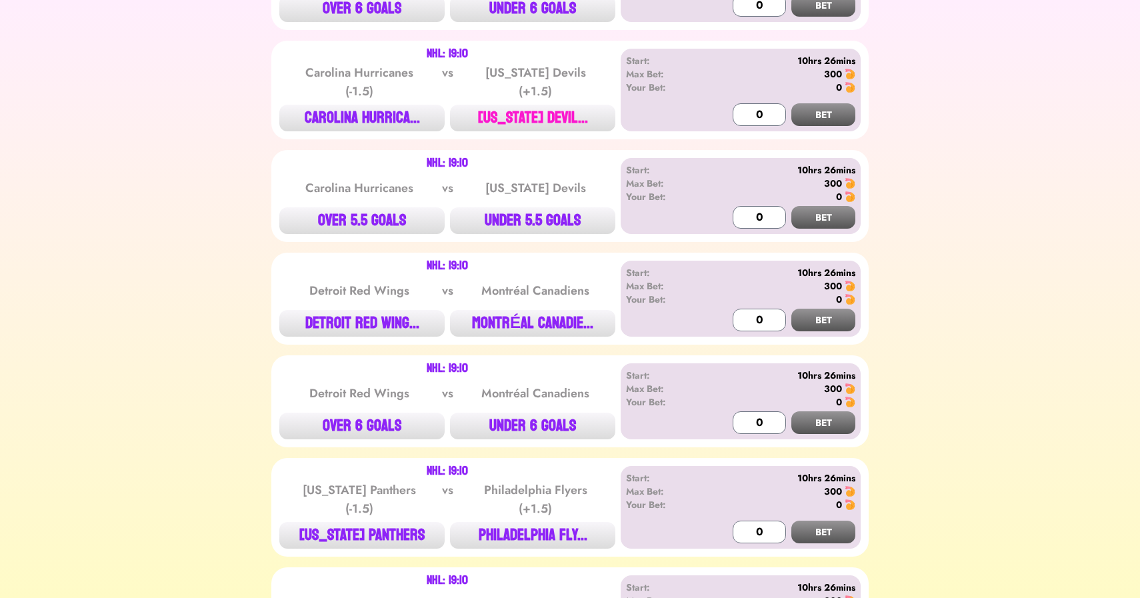
click at [510, 116] on button "[US_STATE] DEVIL..." at bounding box center [532, 118] width 165 height 27
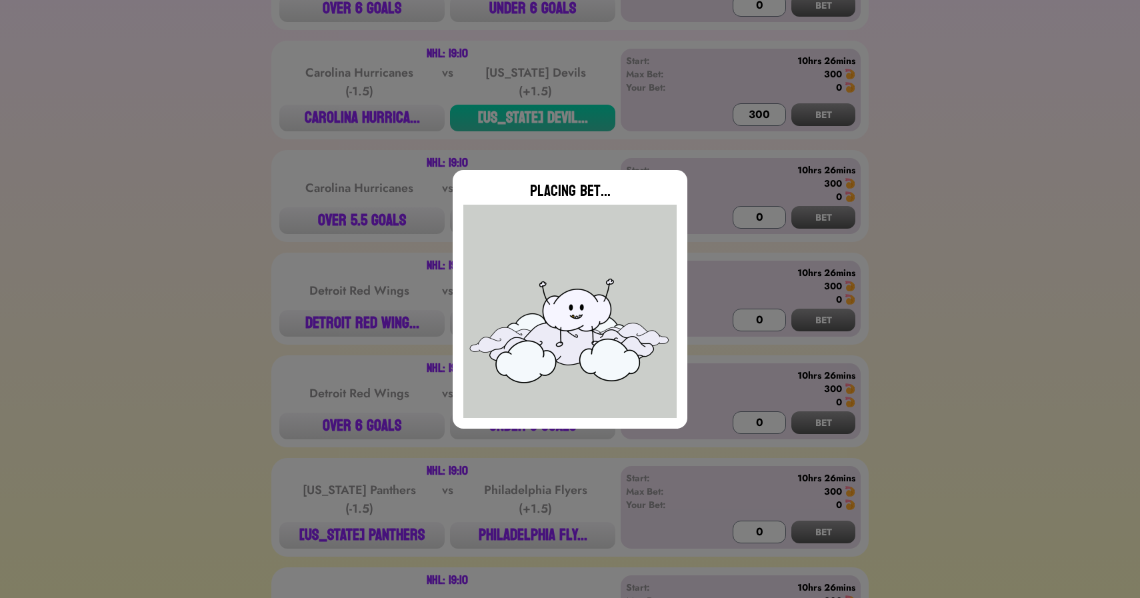
type input "0"
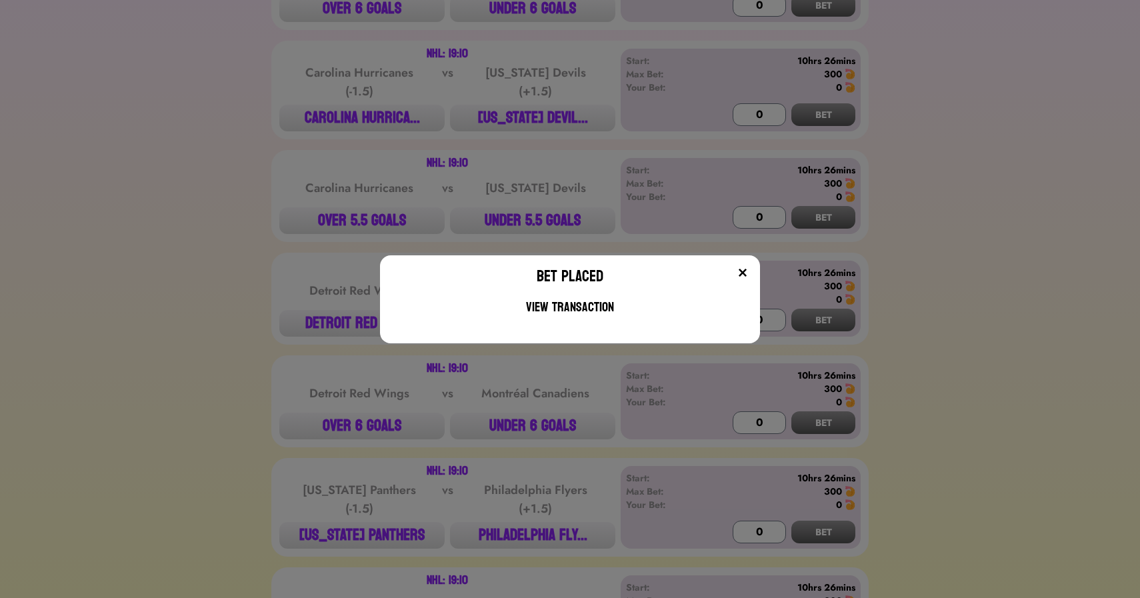
click at [341, 189] on div "Bet Placed View Transaction" at bounding box center [570, 299] width 1140 height 598
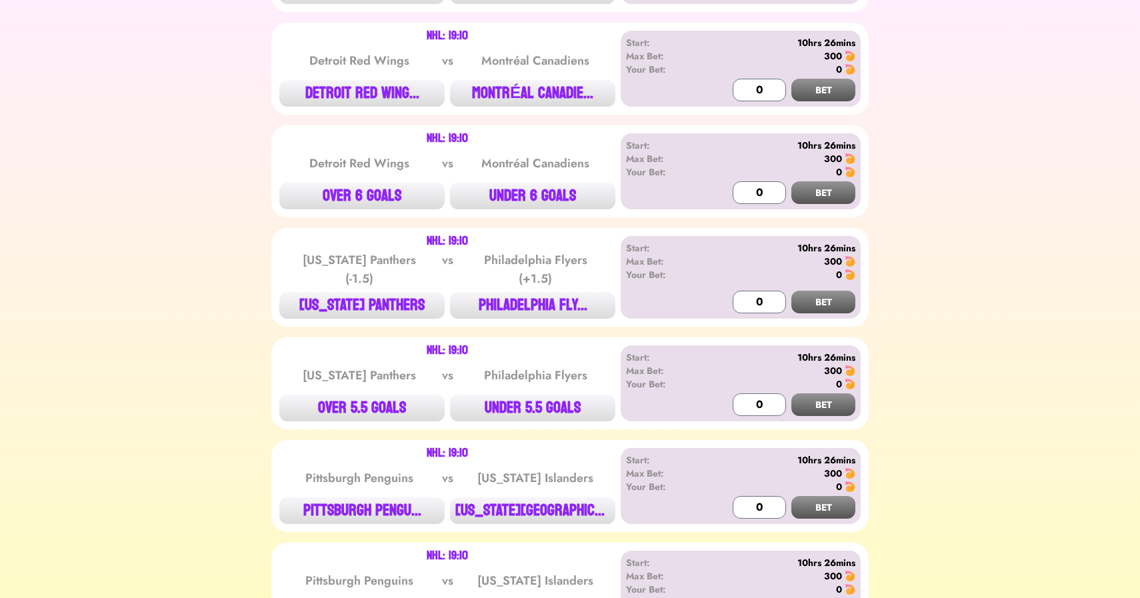
scroll to position [1400, 0]
click at [381, 93] on button "DETROIT RED WING..." at bounding box center [361, 92] width 165 height 27
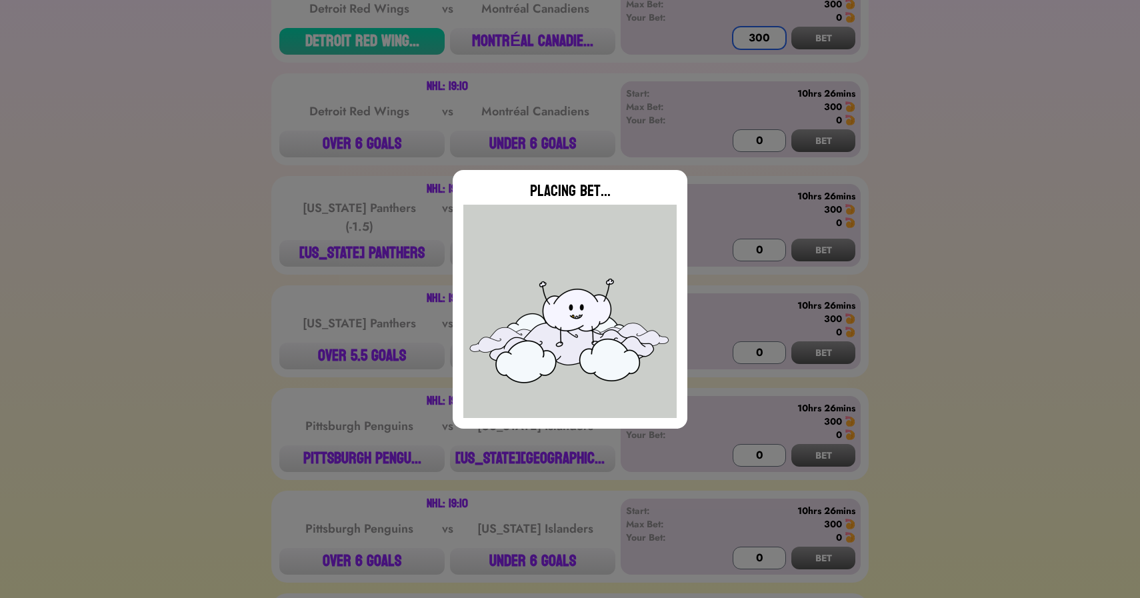
scroll to position [1534, 0]
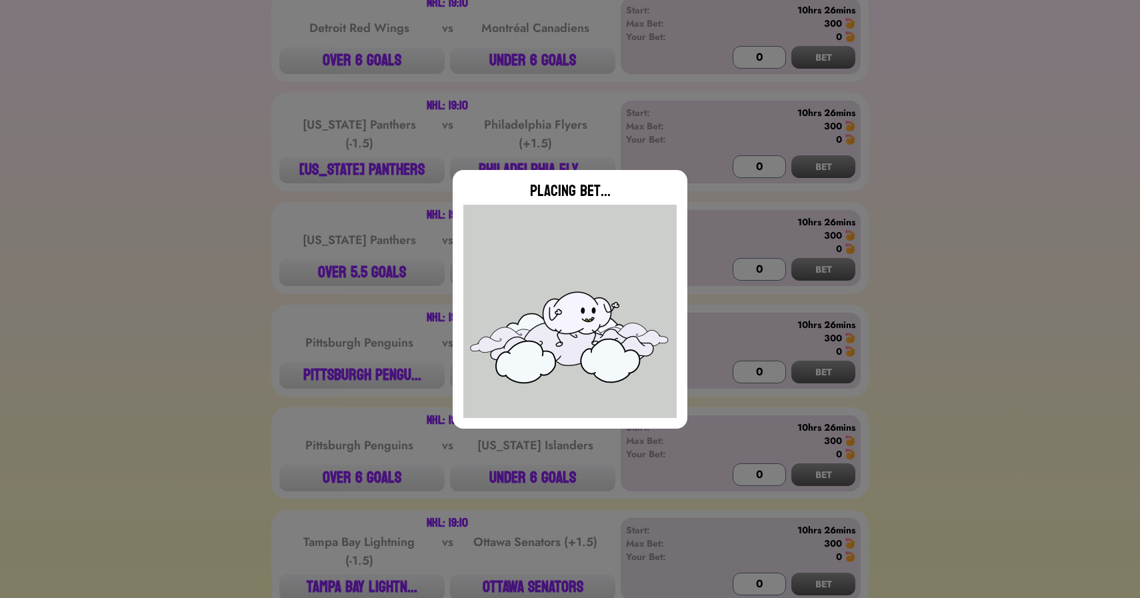
type input "0"
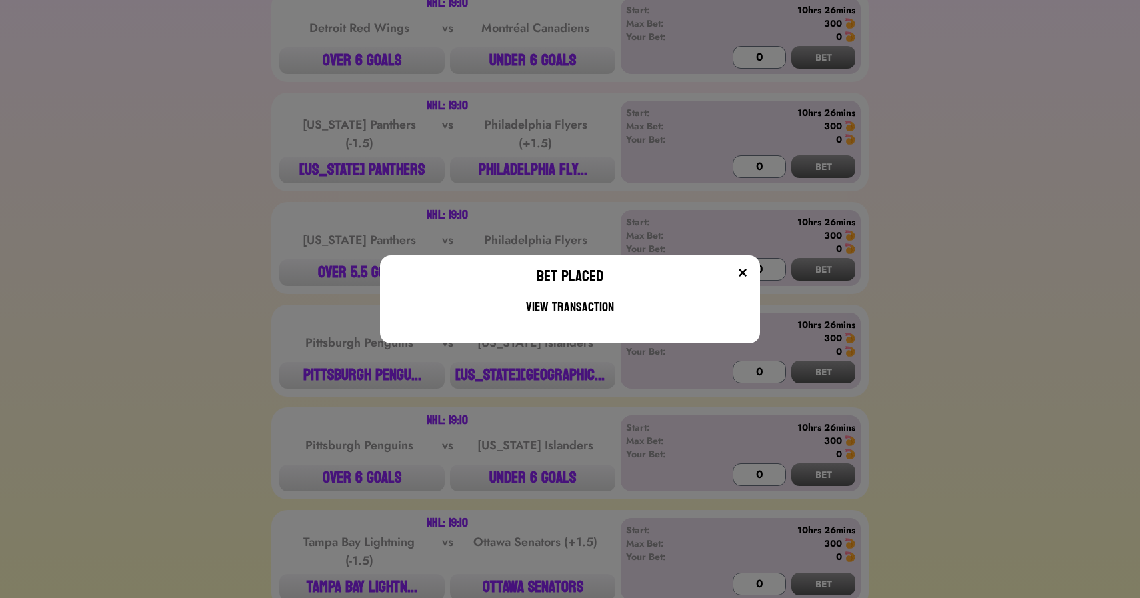
click at [565, 163] on div "Bet Placed View Transaction" at bounding box center [570, 299] width 1140 height 598
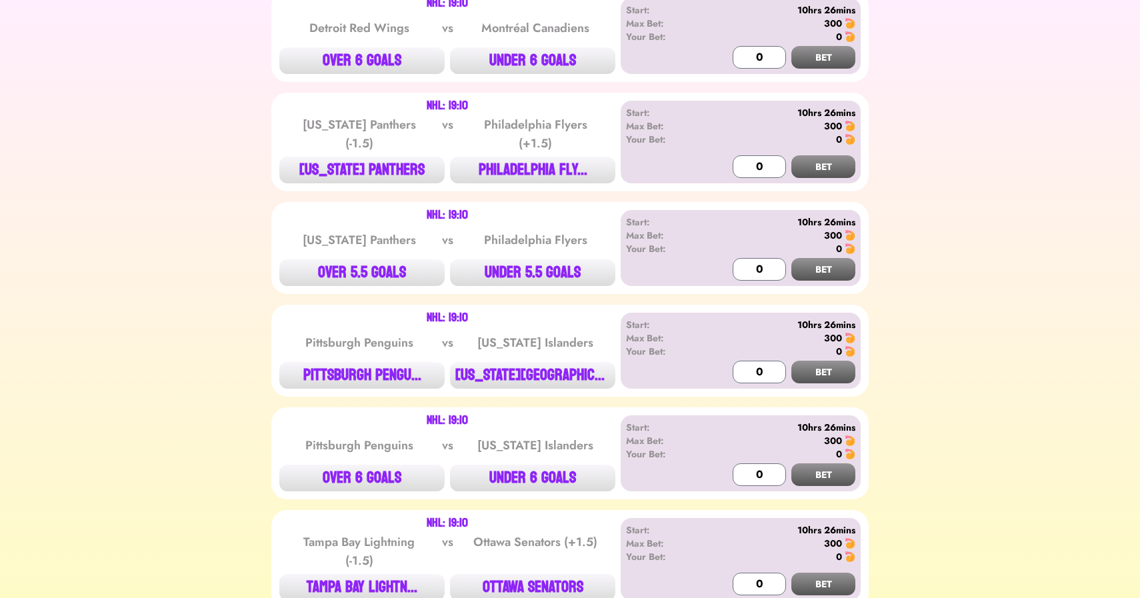
click at [565, 163] on button "PHILADELPHIA FLY..." at bounding box center [532, 170] width 165 height 27
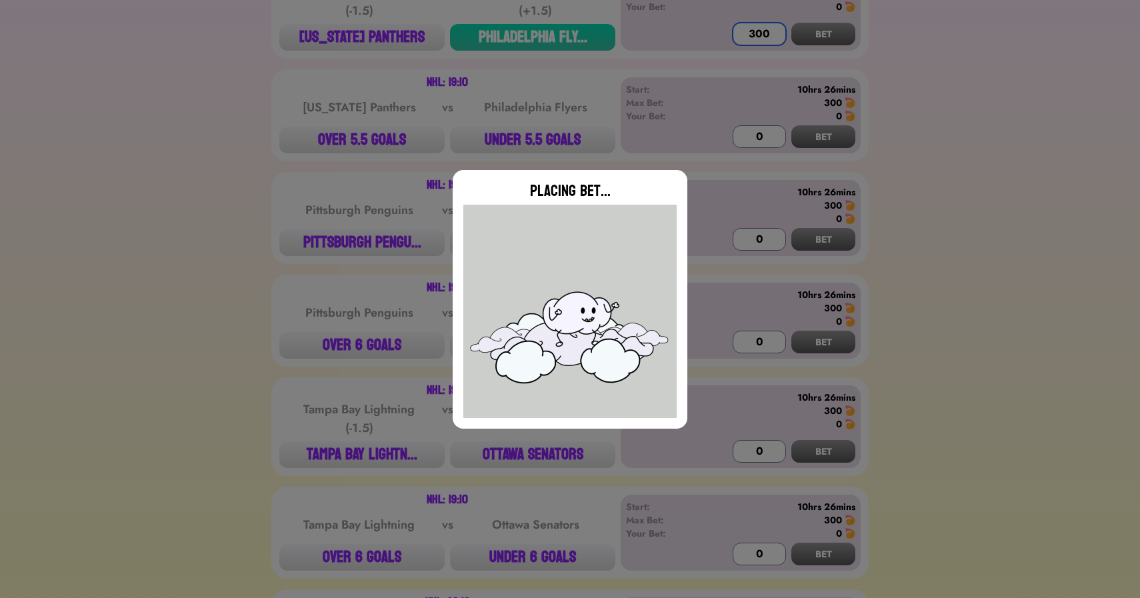
scroll to position [1740, 0]
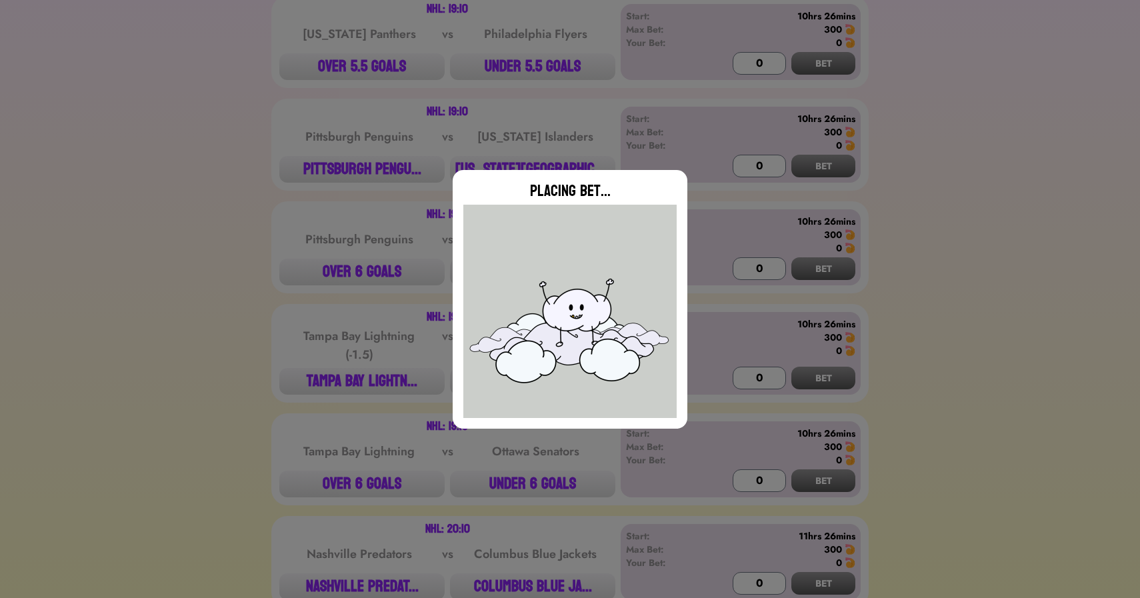
type input "0"
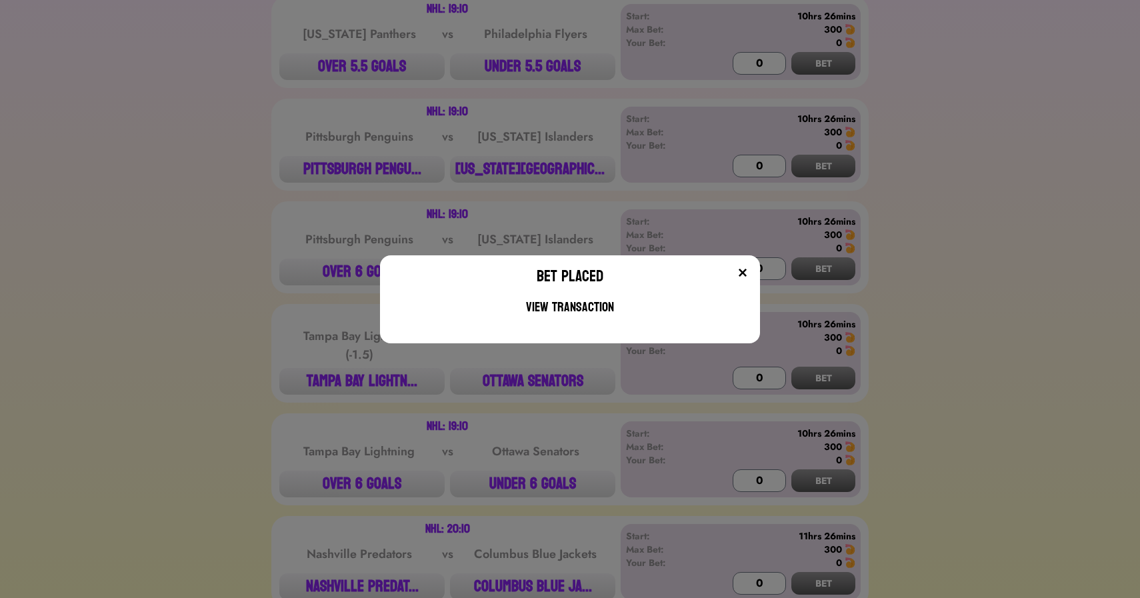
click at [512, 157] on div "Bet Placed View Transaction" at bounding box center [570, 299] width 1140 height 598
click at [512, 157] on button "[US_STATE][GEOGRAPHIC_DATA]..." at bounding box center [532, 169] width 165 height 27
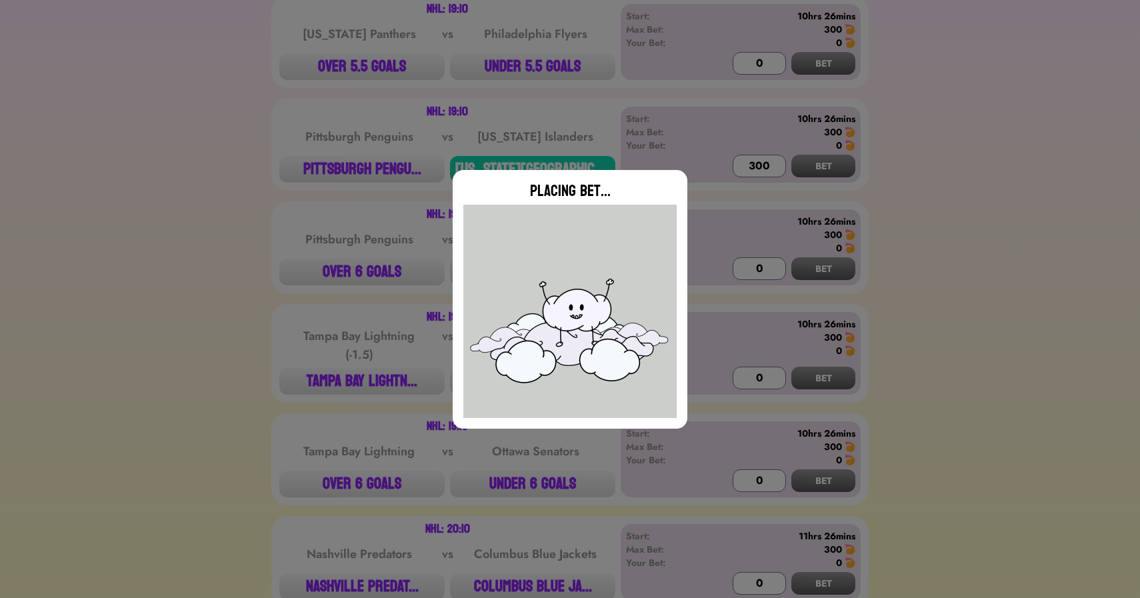
type input "0"
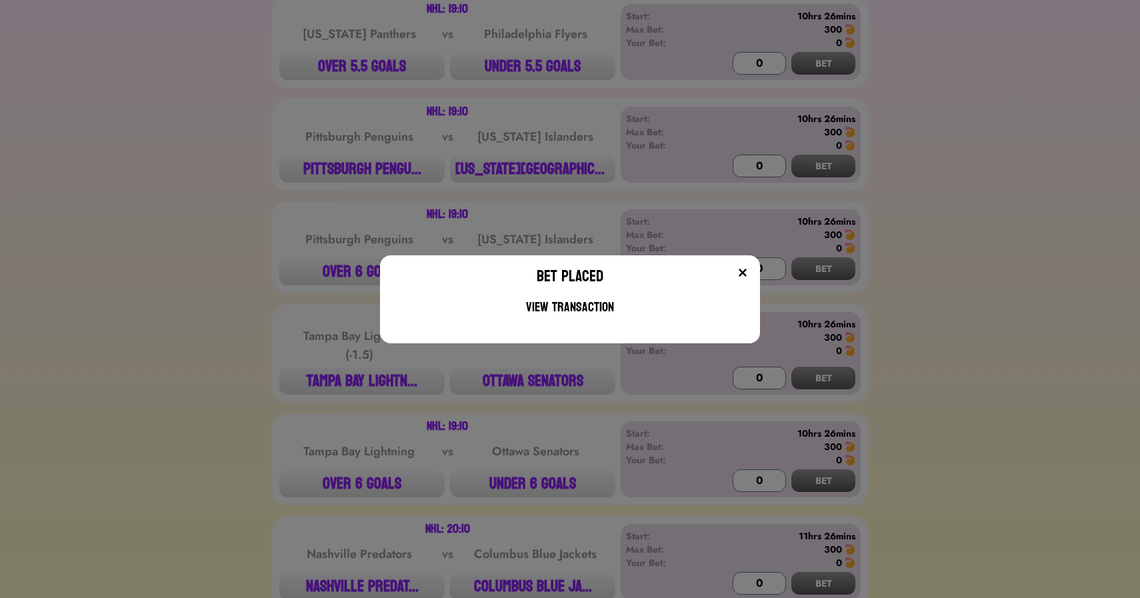
click at [261, 311] on div "Bet Placed View Transaction" at bounding box center [570, 299] width 1140 height 598
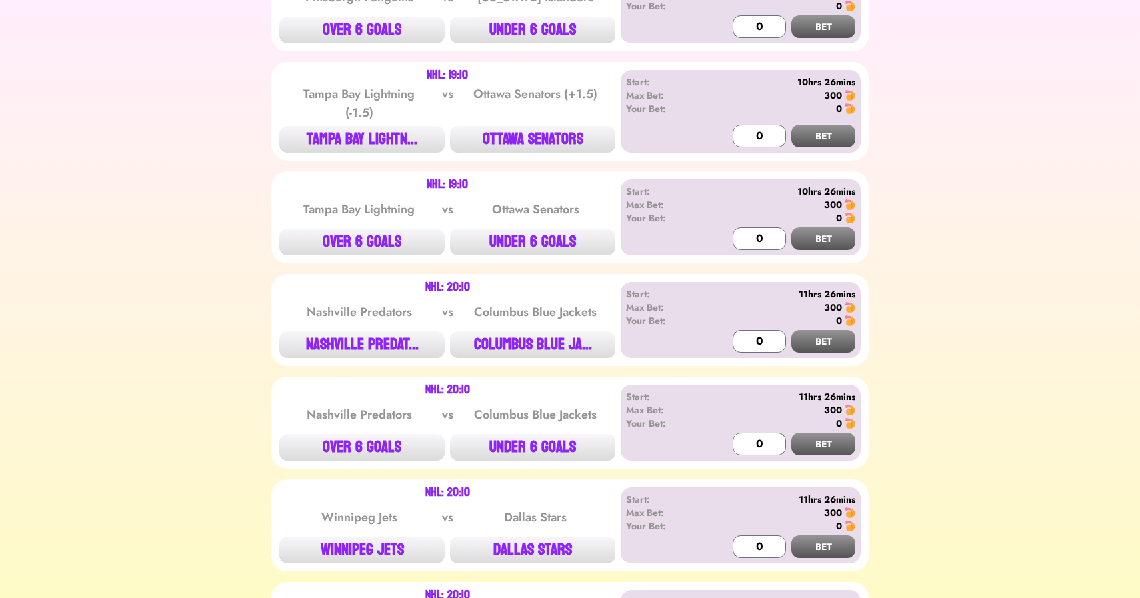
scroll to position [2012, 0]
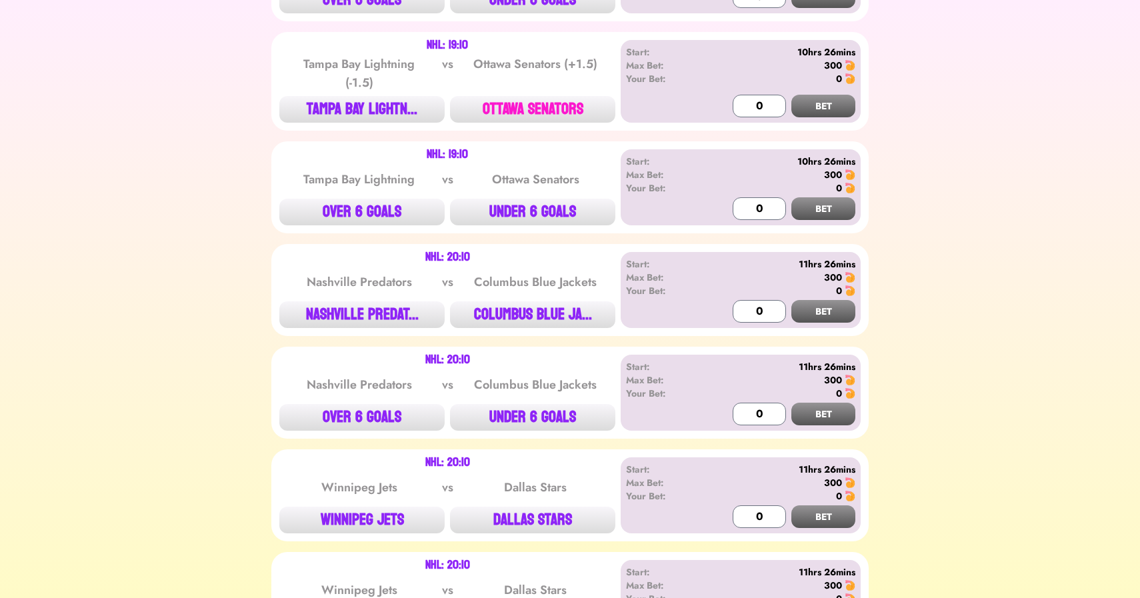
click at [531, 107] on button "OTTAWA SENATORS" at bounding box center [532, 109] width 165 height 27
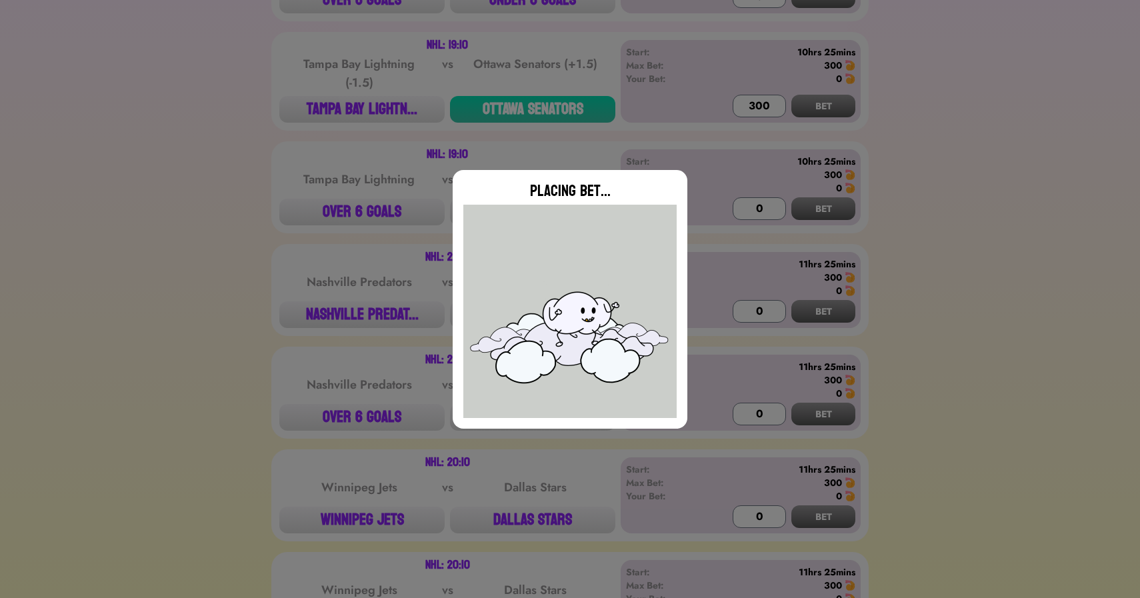
type input "0"
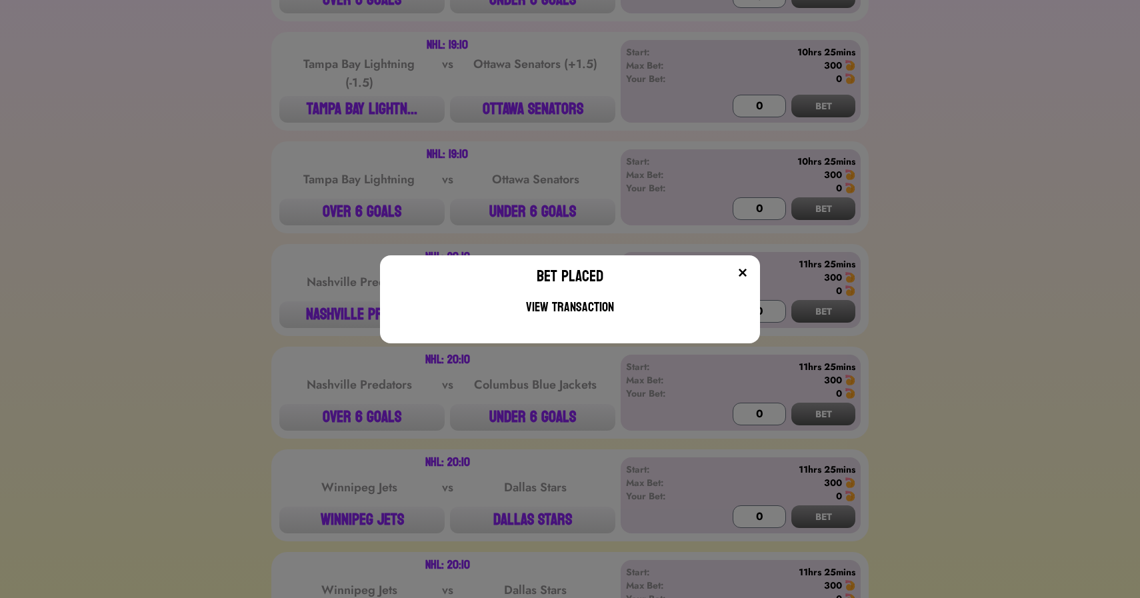
click at [257, 122] on div "Bet Placed View Transaction" at bounding box center [570, 299] width 1140 height 598
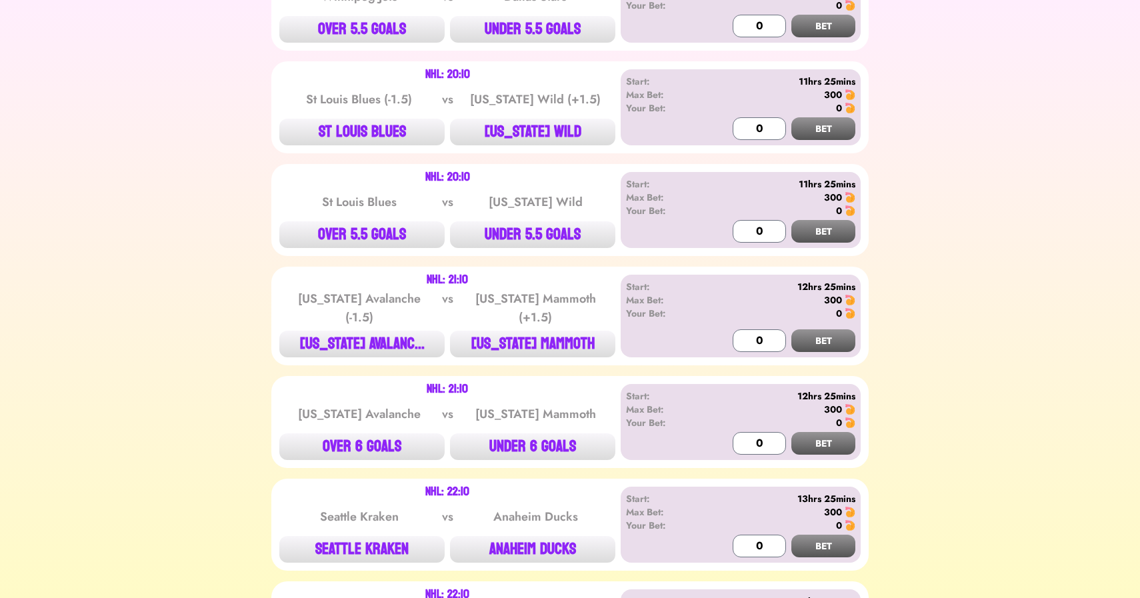
scroll to position [2614, 0]
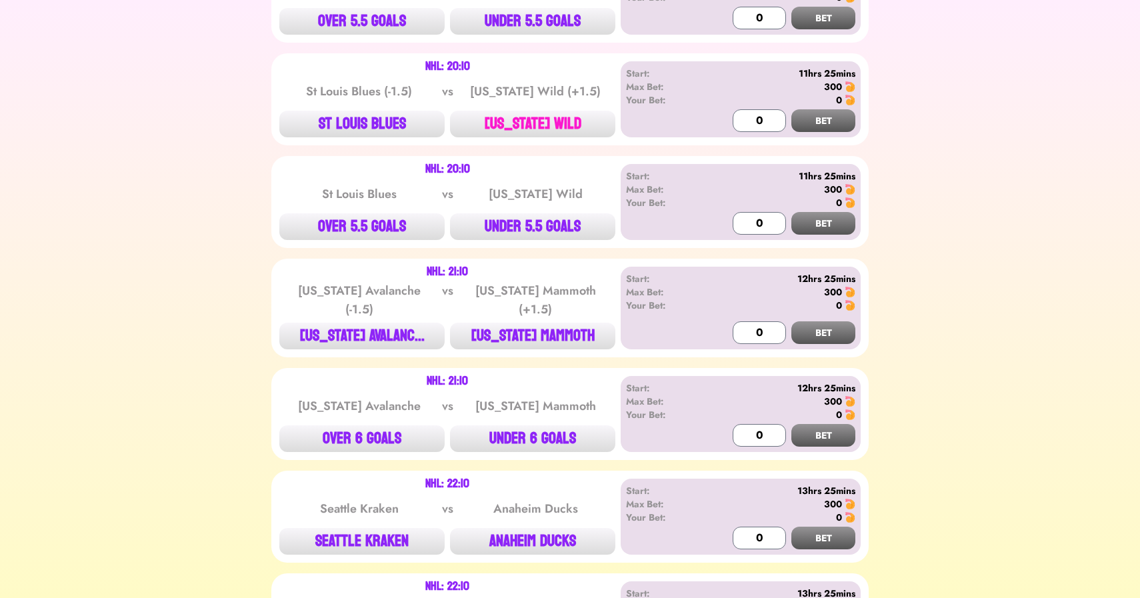
click at [543, 111] on button "[US_STATE] WILD" at bounding box center [532, 124] width 165 height 27
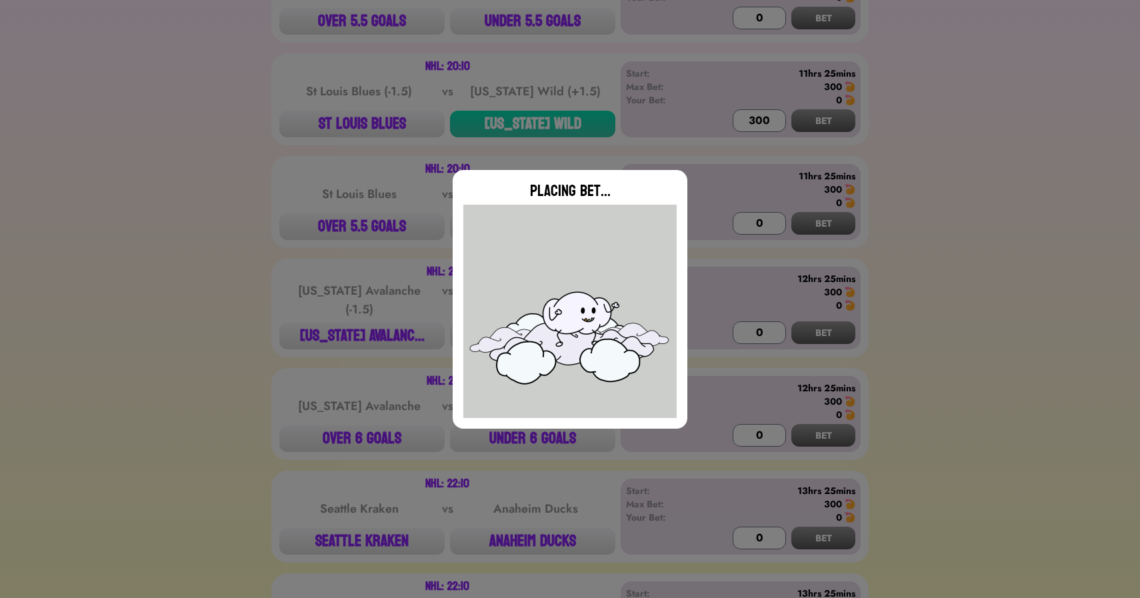
type input "0"
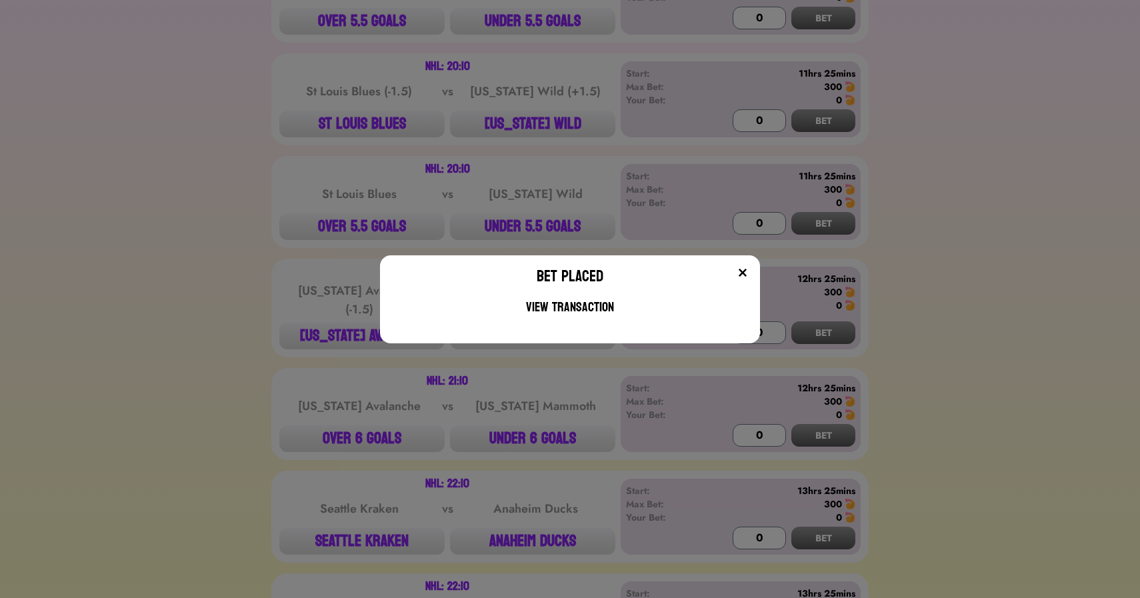
click at [382, 183] on div "Bet Placed View Transaction" at bounding box center [570, 299] width 1140 height 598
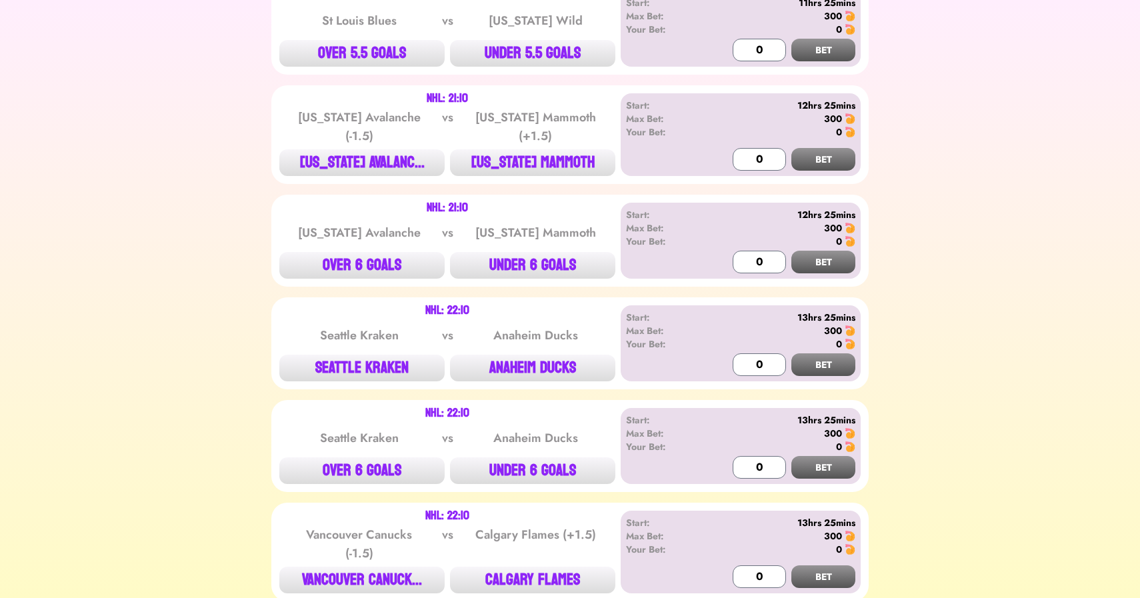
scroll to position [2791, 0]
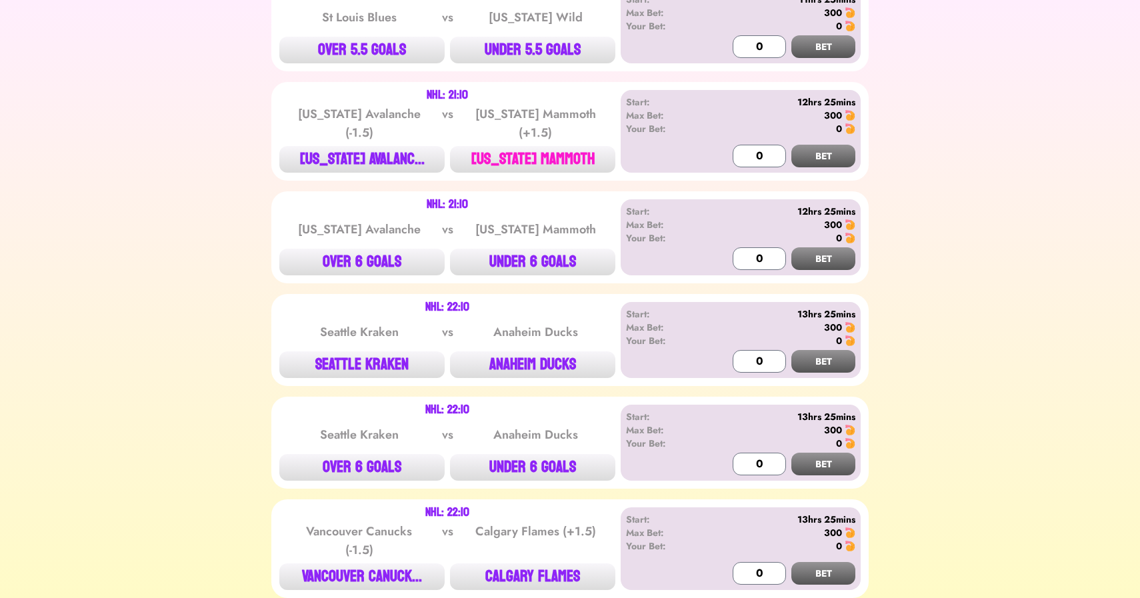
click at [527, 165] on button "[US_STATE] MAMMOTH" at bounding box center [532, 159] width 165 height 27
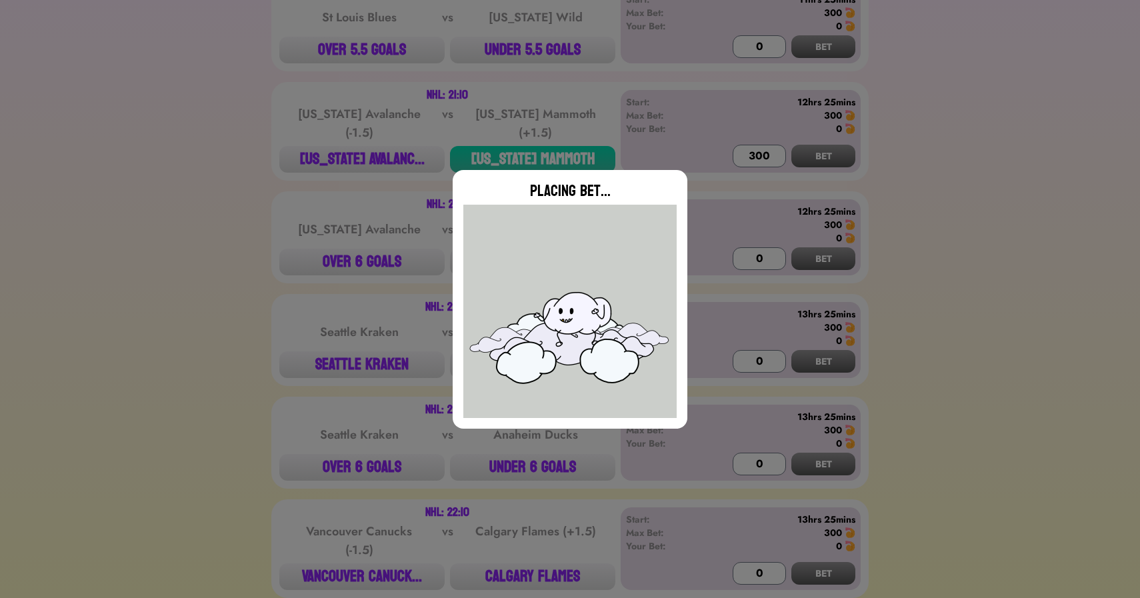
type input "0"
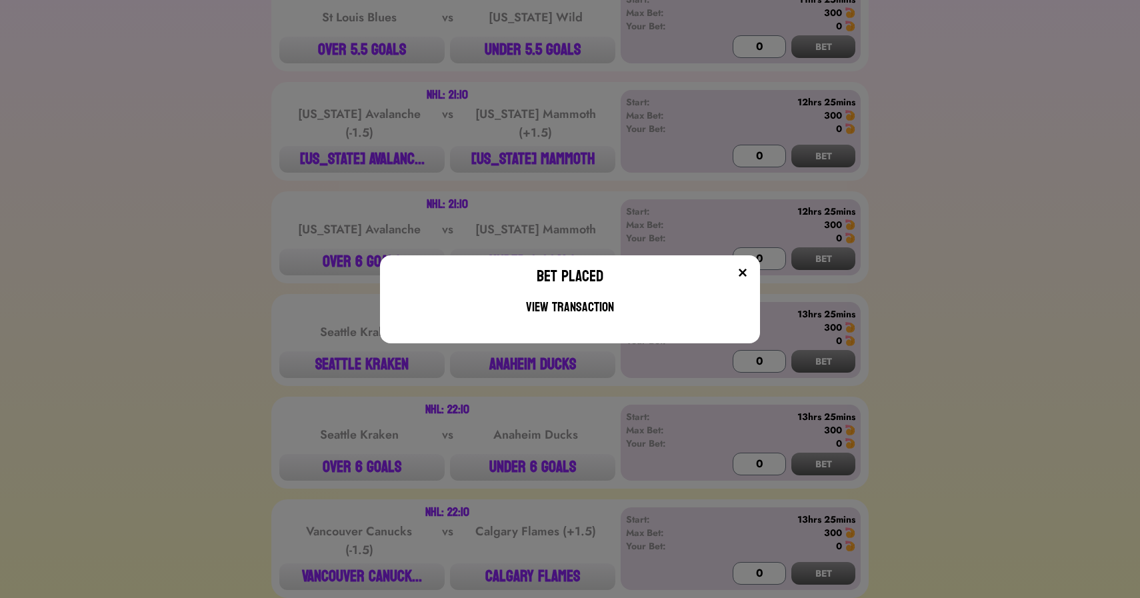
click at [249, 276] on div "Bet Placed View Transaction" at bounding box center [570, 299] width 1140 height 598
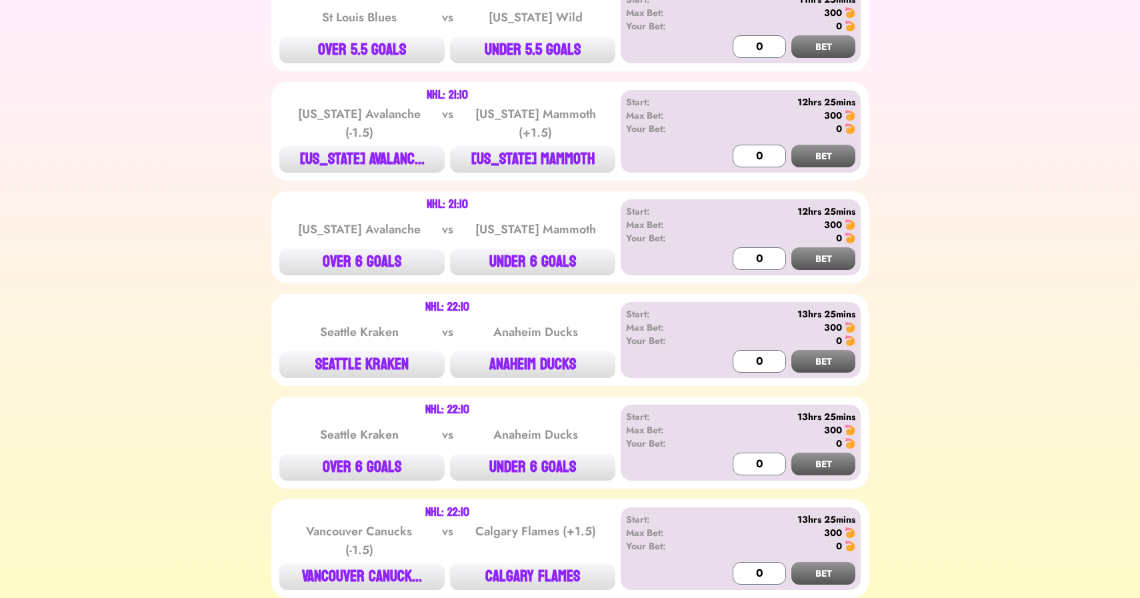
scroll to position [2786, 0]
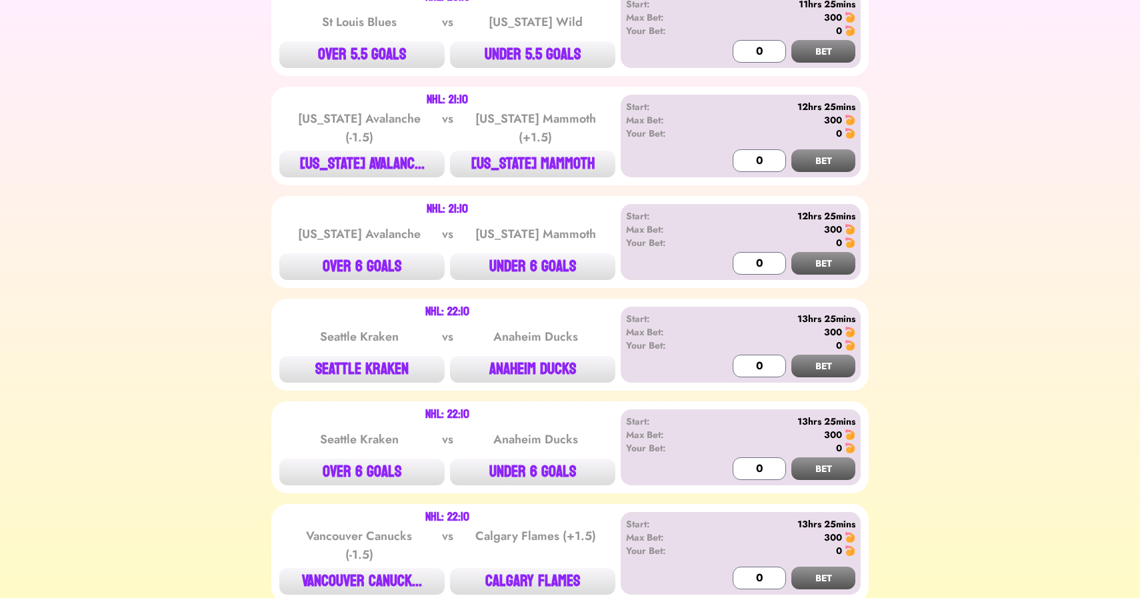
click at [339, 309] on div "NHL: 22:10" at bounding box center [447, 312] width 336 height 11
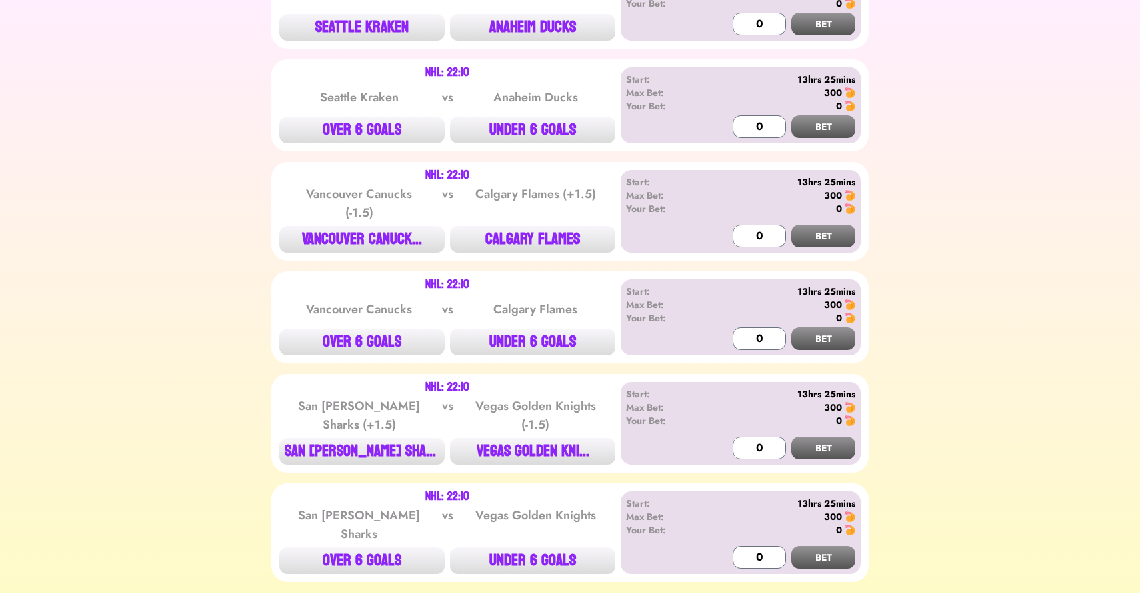
scroll to position [3157, 0]
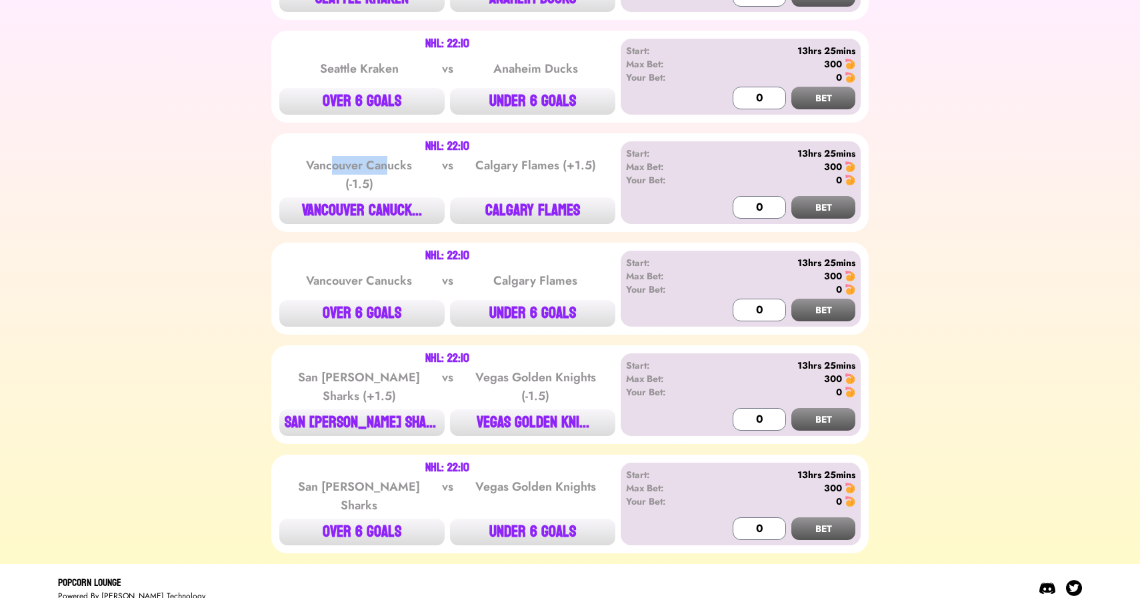
drag, startPoint x: 335, startPoint y: 152, endPoint x: 393, endPoint y: 160, distance: 59.2
click at [393, 160] on div "Vancouver Canucks (-1.5)" at bounding box center [359, 174] width 135 height 37
click at [532, 201] on button "CALGARY FLAMES" at bounding box center [532, 210] width 165 height 27
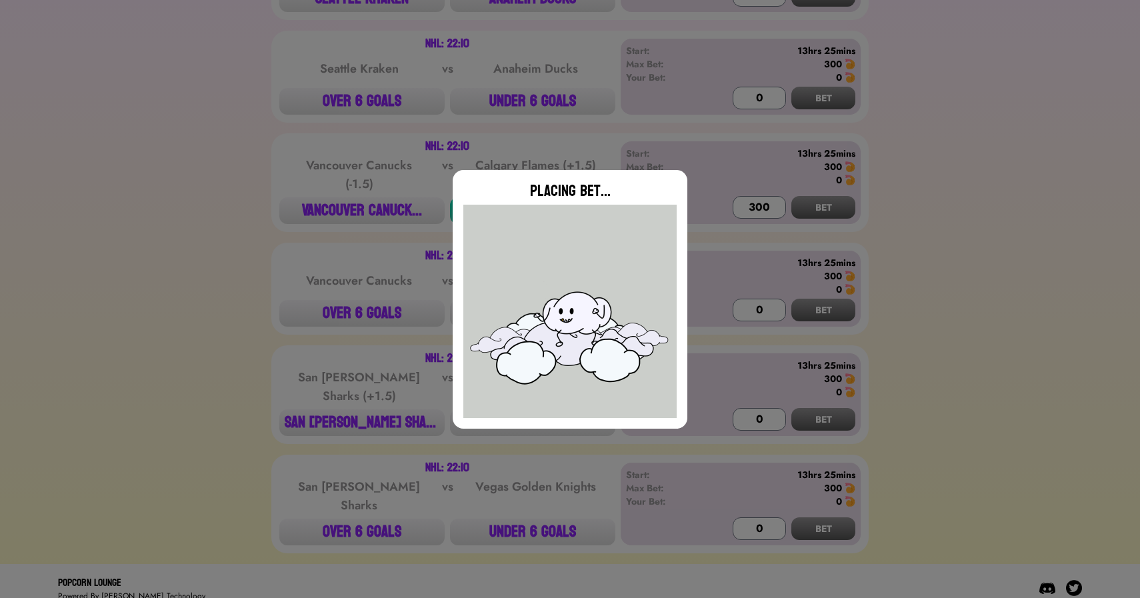
type input "0"
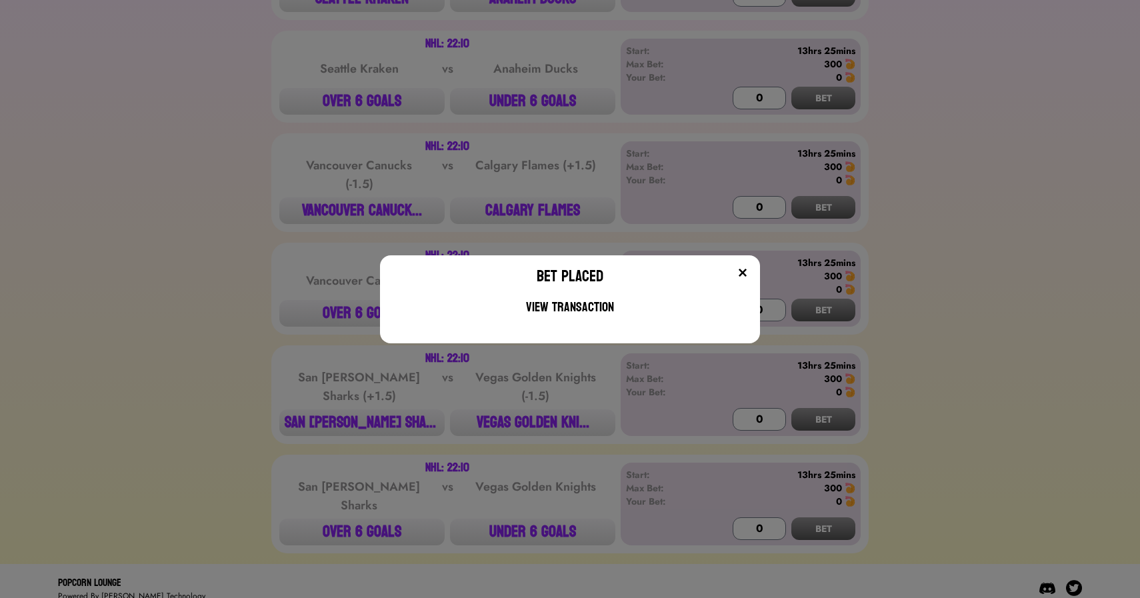
click at [355, 419] on div "Bet Placed View Transaction" at bounding box center [570, 299] width 1140 height 598
click at [355, 419] on button "SAN [PERSON_NAME] SHARKS" at bounding box center [361, 422] width 165 height 27
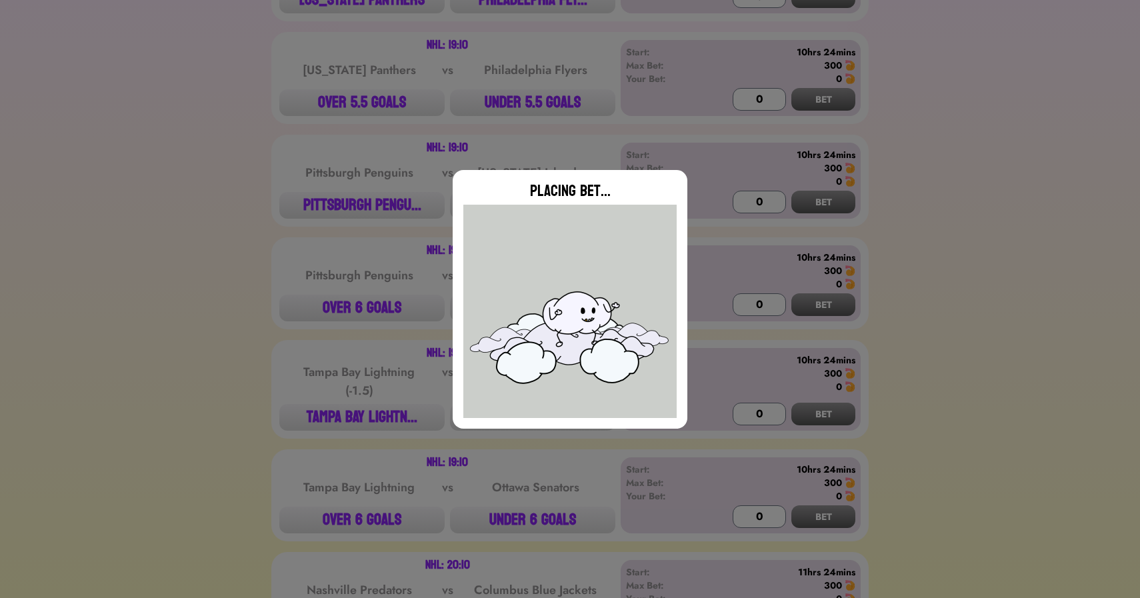
type input "0"
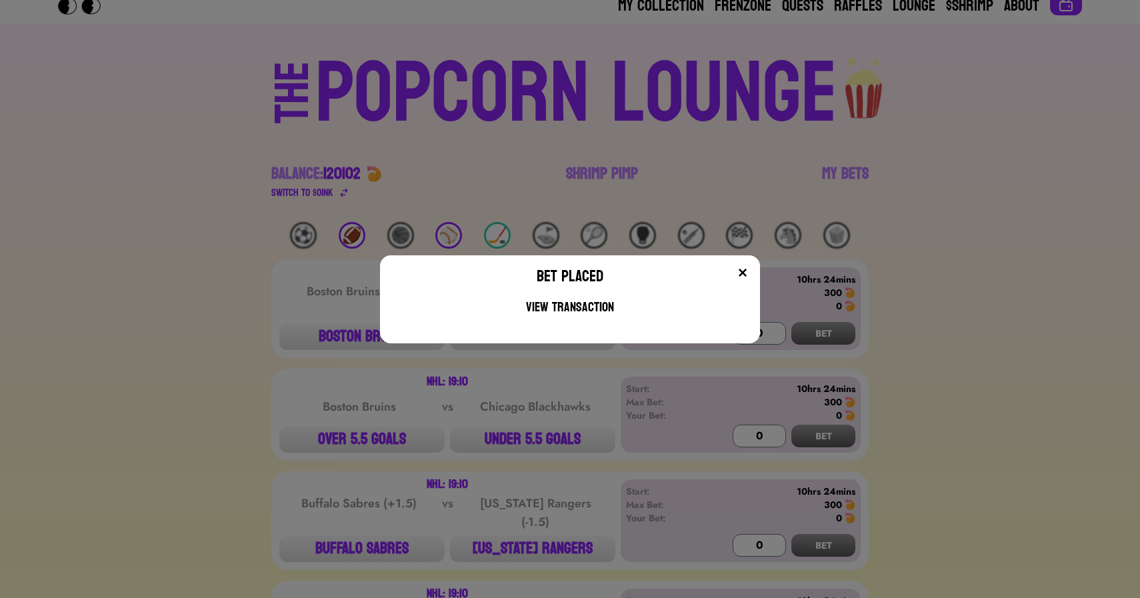
scroll to position [0, 0]
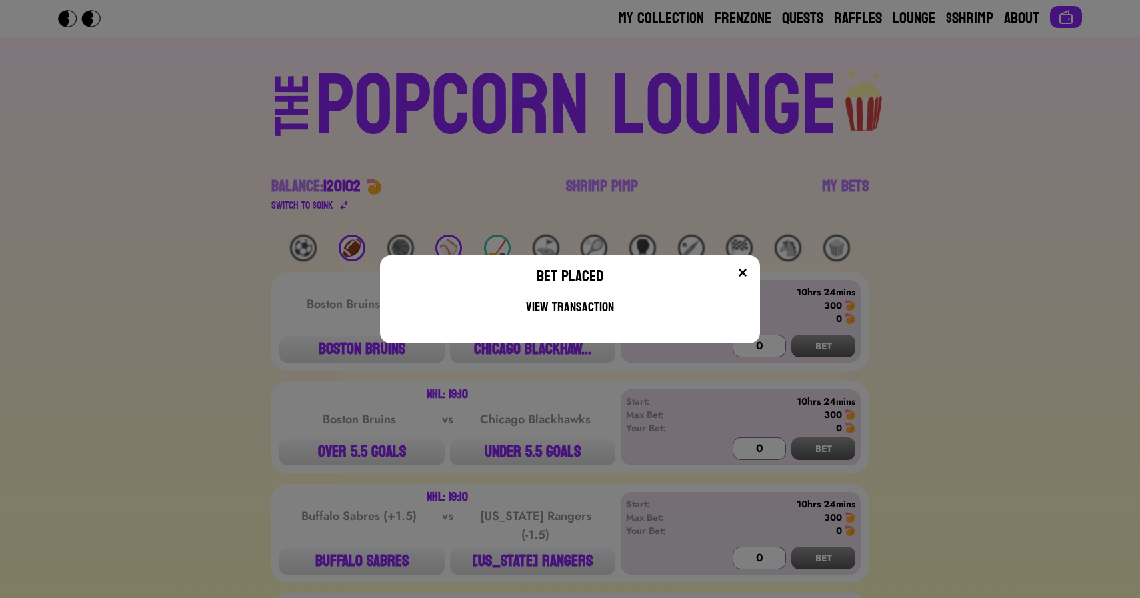
click at [271, 173] on div "Bet Placed View Transaction" at bounding box center [570, 299] width 1140 height 598
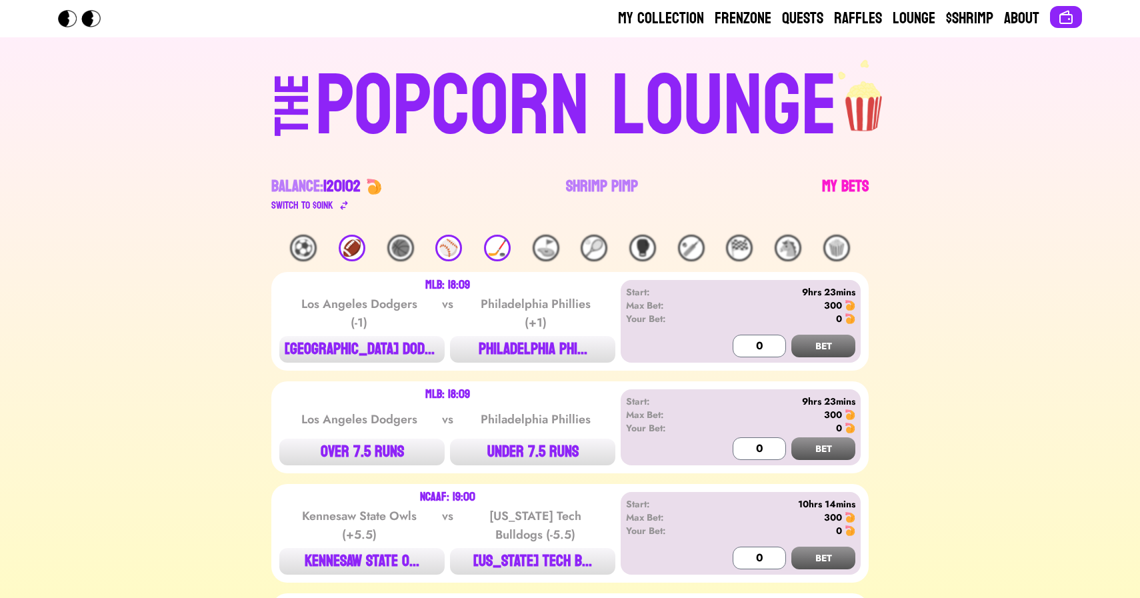
click at [828, 191] on link "My Bets" at bounding box center [845, 194] width 47 height 37
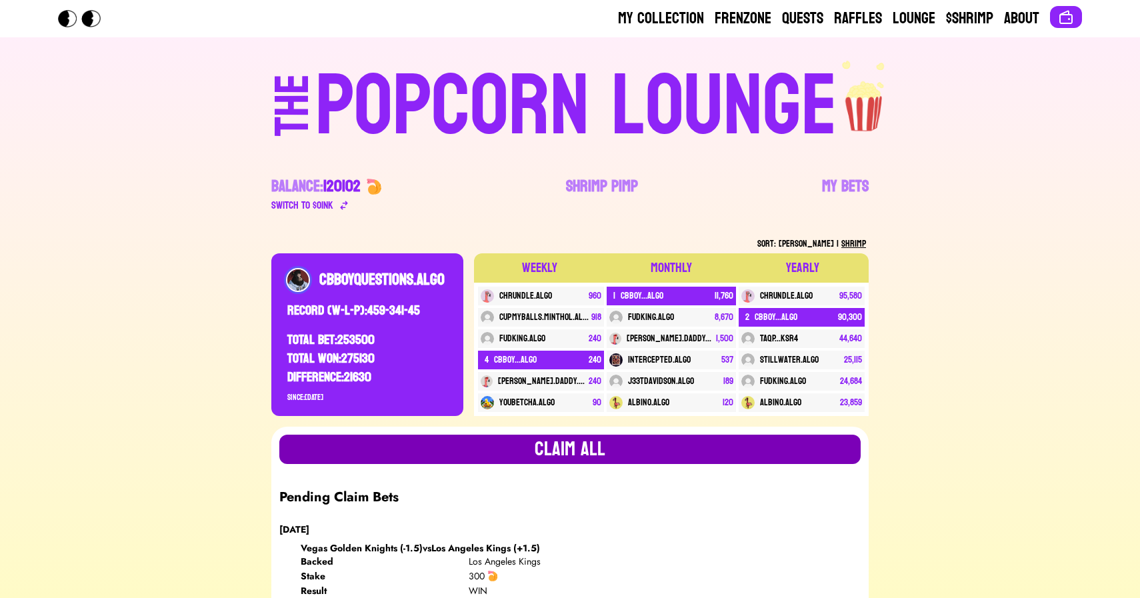
click at [574, 445] on button "Claim all" at bounding box center [569, 449] width 581 height 29
